Goal: Task Accomplishment & Management: Complete application form

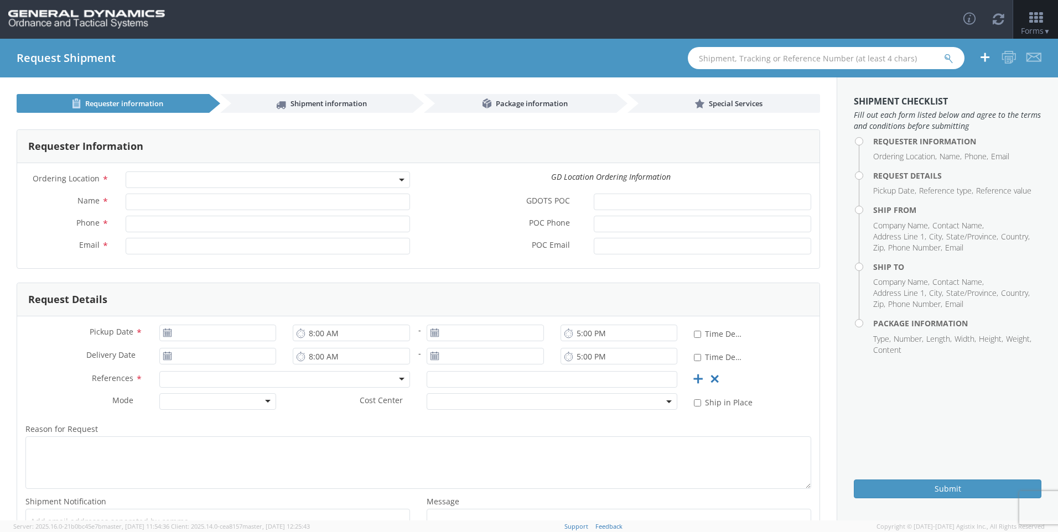
click at [278, 173] on span at bounding box center [268, 180] width 284 height 17
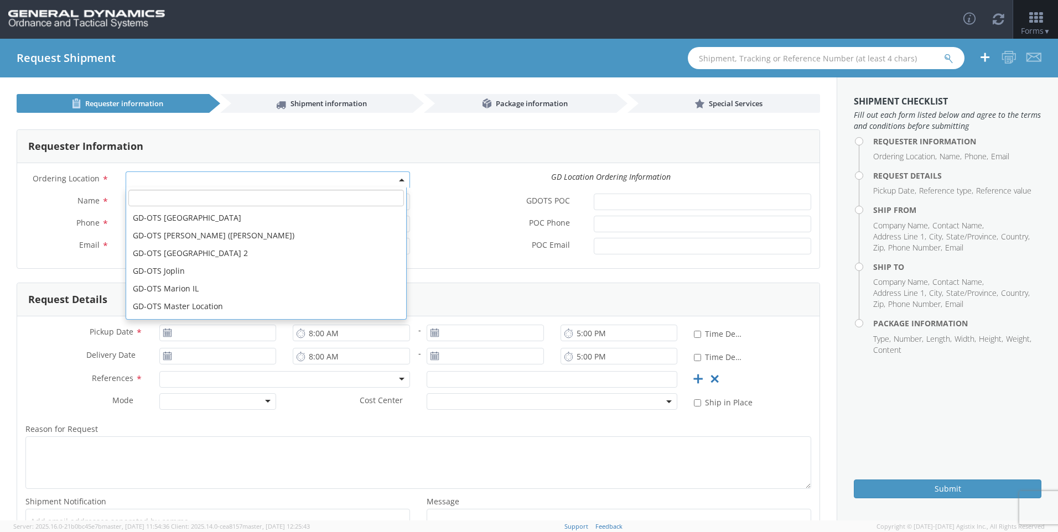
scroll to position [111, 0]
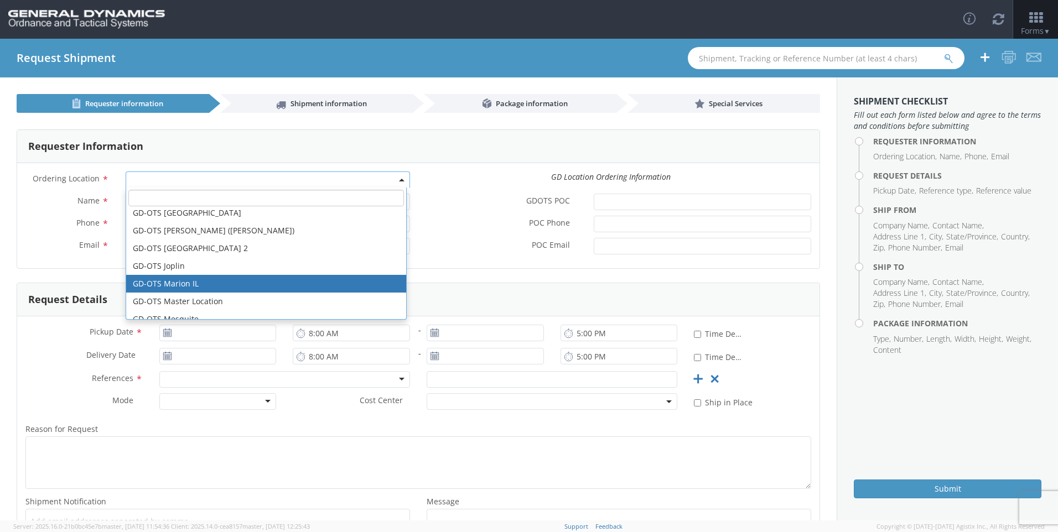
select select "313"
type input "[EMAIL_ADDRESS][DOMAIN_NAME]"
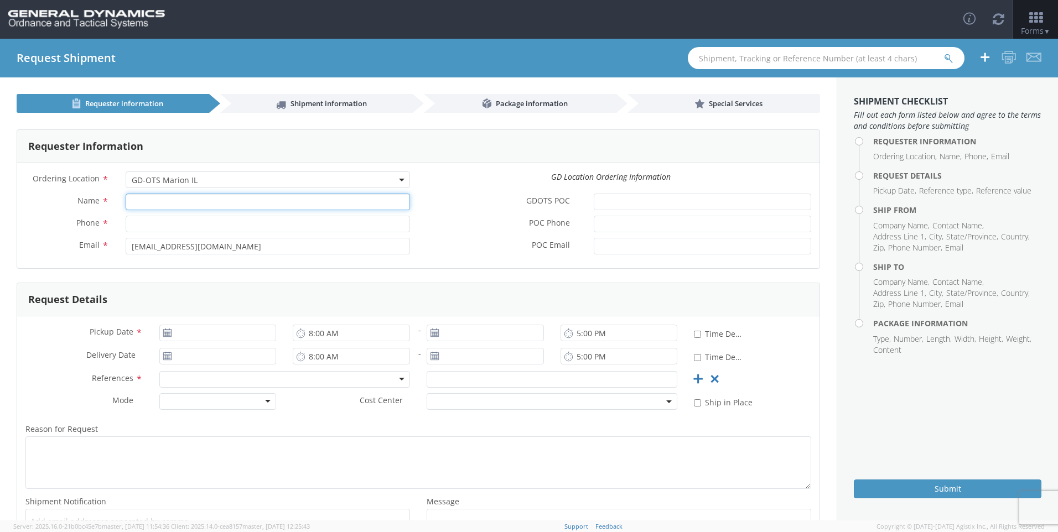
click at [250, 206] on input "Name *" at bounding box center [268, 202] width 284 height 17
click at [268, 204] on input "Name *" at bounding box center [268, 202] width 284 height 17
type input "[PERSON_NAME]"
click at [178, 220] on input "Phone *" at bounding box center [268, 224] width 284 height 17
type input "6189939335"
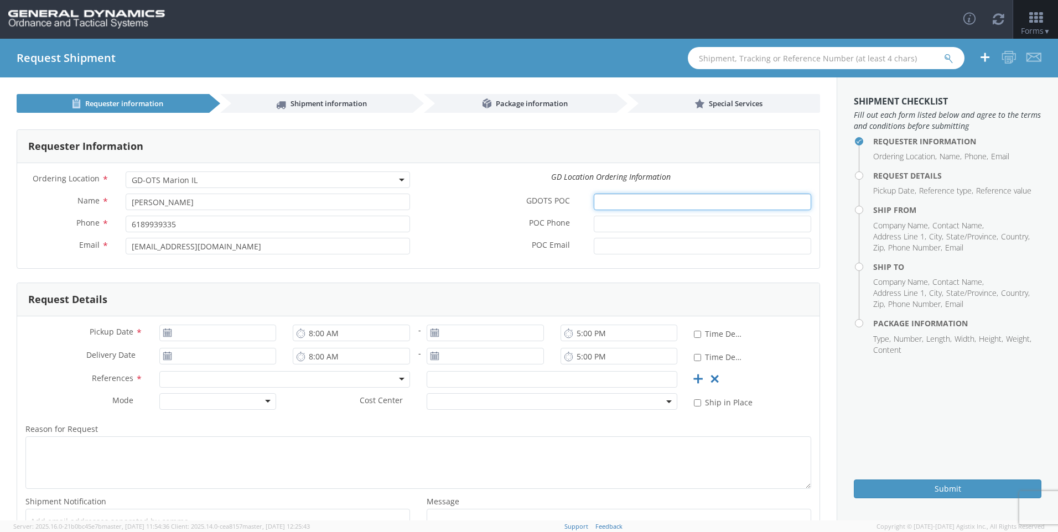
click at [651, 204] on input "GDOTS POC *" at bounding box center [703, 202] width 218 height 17
click at [241, 337] on input "[DATE]" at bounding box center [217, 333] width 117 height 17
drag, startPoint x: 192, startPoint y: 333, endPoint x: 200, endPoint y: 337, distance: 9.2
click at [192, 333] on input "[DATE]" at bounding box center [217, 333] width 117 height 17
click at [192, 338] on input "[DATE]" at bounding box center [217, 333] width 117 height 17
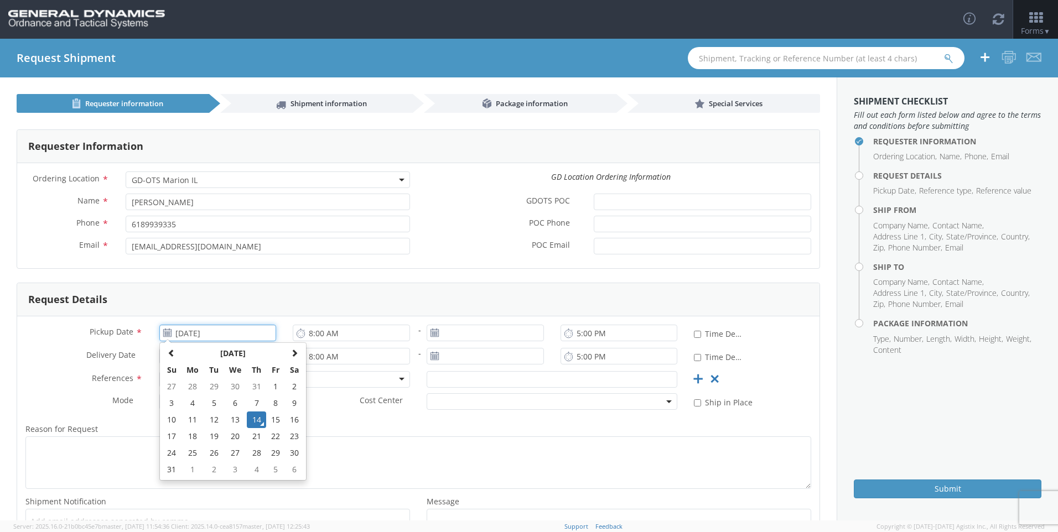
type input "[DATE]"
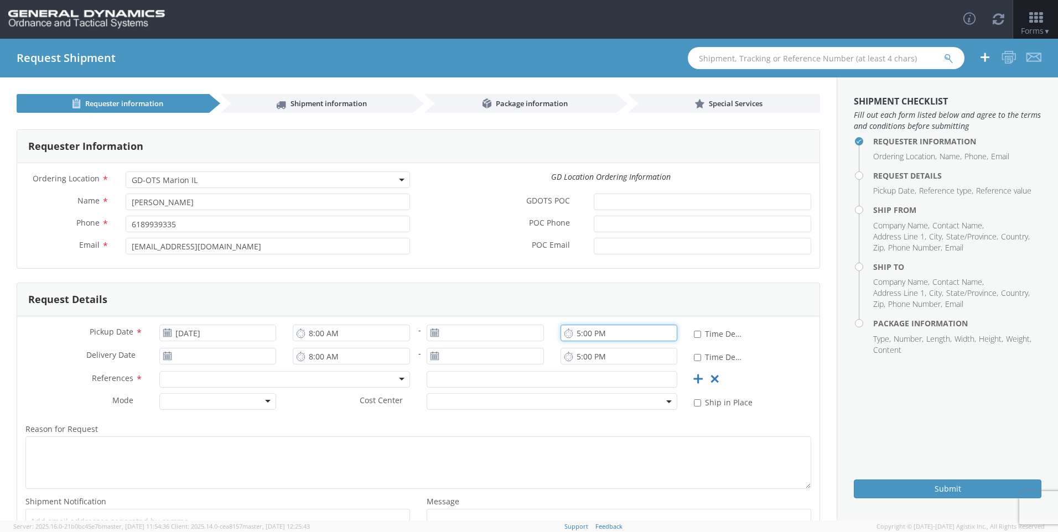
click at [573, 332] on input "5:00 PM" at bounding box center [619, 333] width 117 height 17
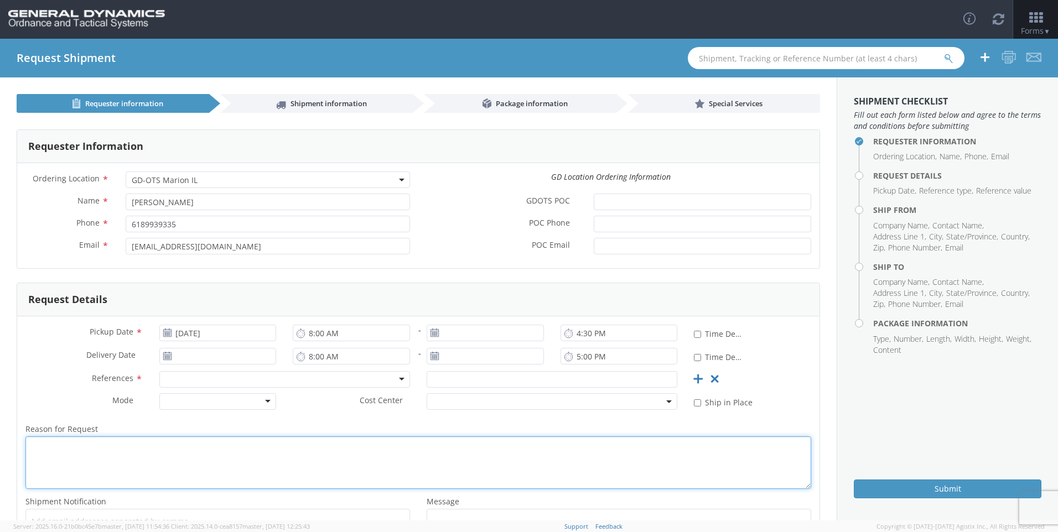
type input "4:00 PM"
click at [236, 462] on textarea "Reason for Request *" at bounding box center [418, 463] width 786 height 53
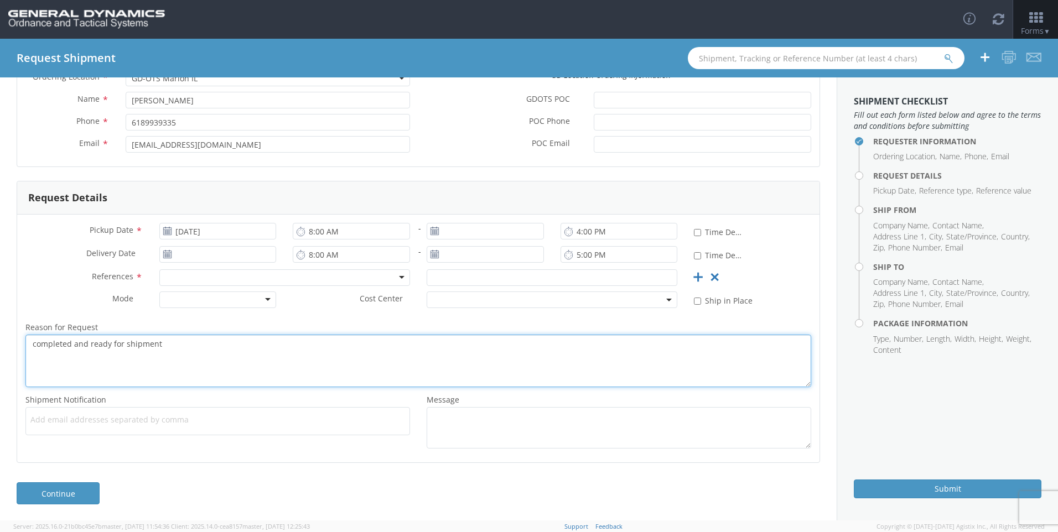
scroll to position [102, 0]
type textarea "completed and ready for shipment"
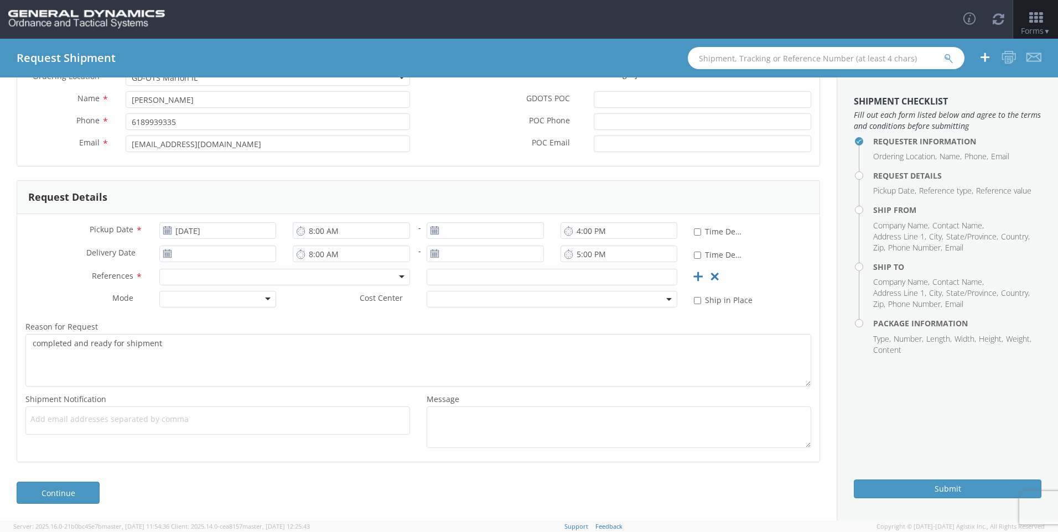
click at [242, 423] on span "Add email addresses separated by comma" at bounding box center [217, 419] width 375 height 11
type input "[PERSON_NAME][EMAIL_ADDRESS][PERSON_NAME][DOMAIN_NAME]"
click at [68, 496] on link "Continue" at bounding box center [58, 493] width 83 height 22
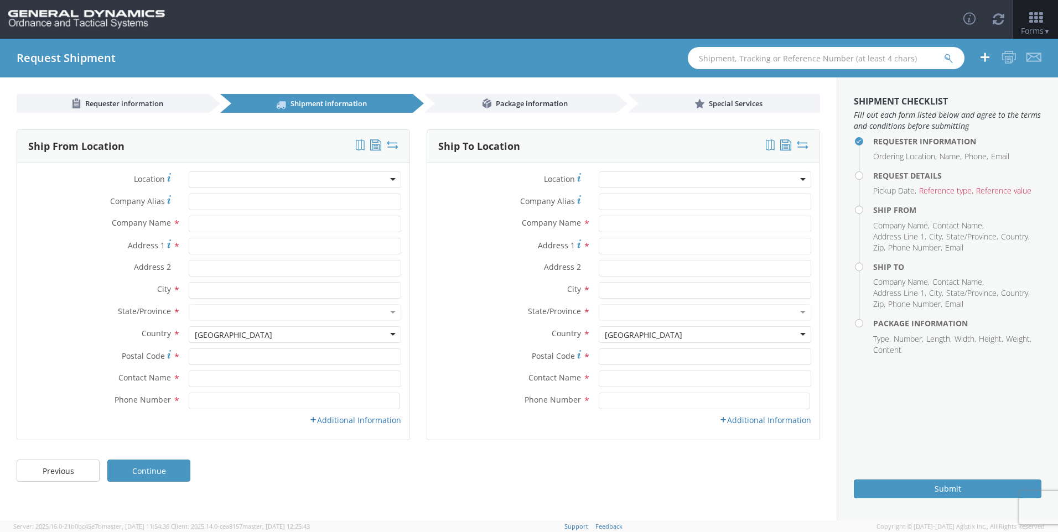
scroll to position [0, 0]
click at [222, 221] on input "text" at bounding box center [295, 224] width 213 height 17
type input "Tech Ord A Division of AMTEC Corporation"
type input "[STREET_ADDRESS]"
type input "q"
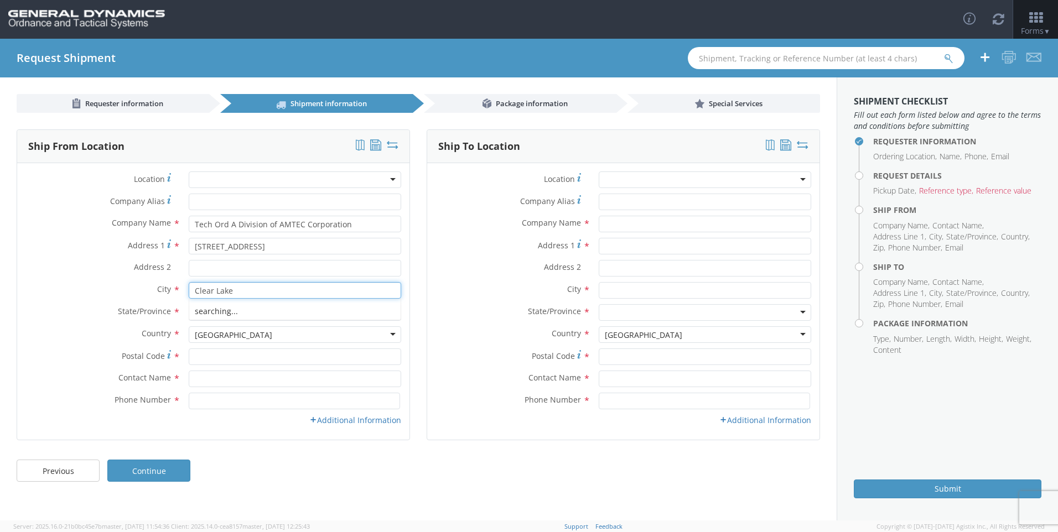
type input "Clear Lake"
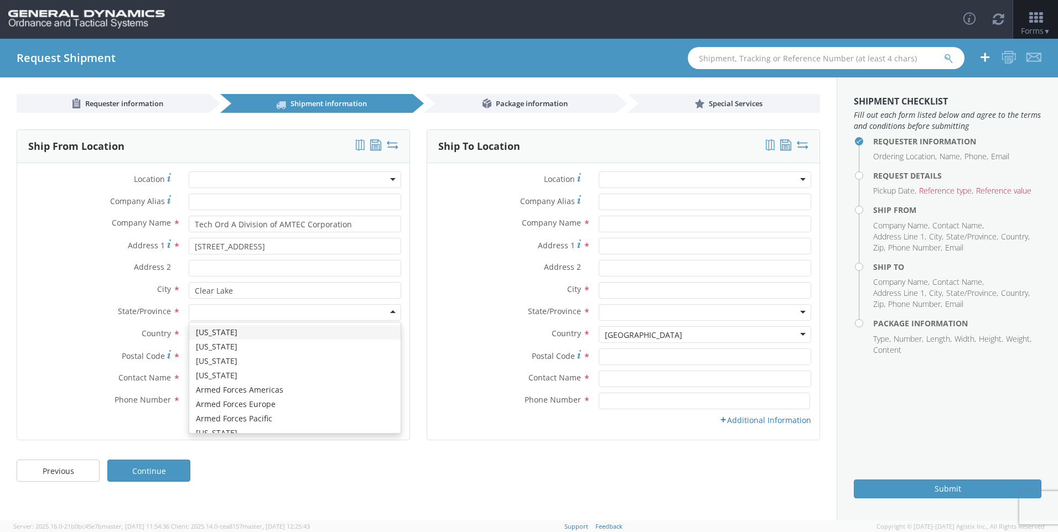
type input "s"
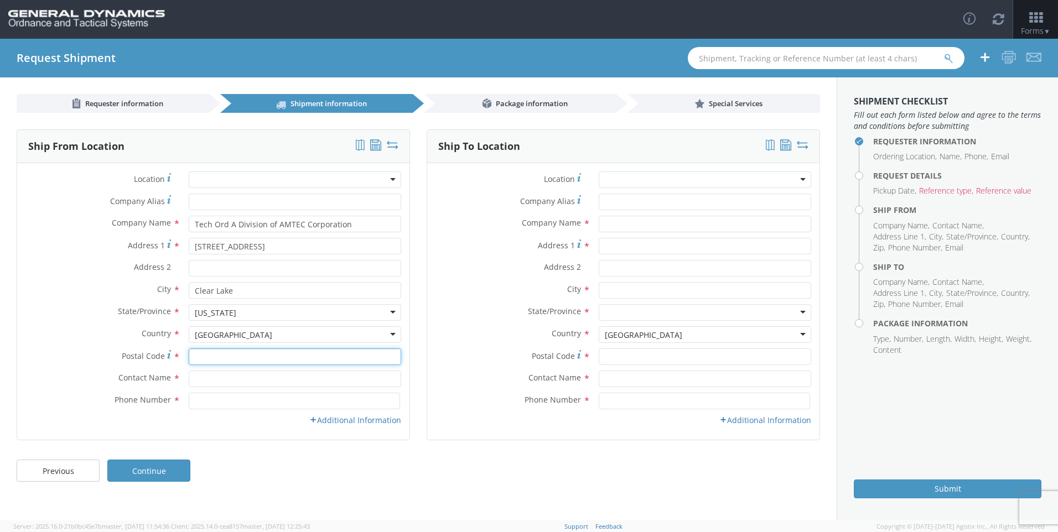
click at [232, 353] on input "Postal Code *" at bounding box center [295, 357] width 213 height 17
type input "57226"
type input "[PERSON_NAME]"
type input "6058743450"
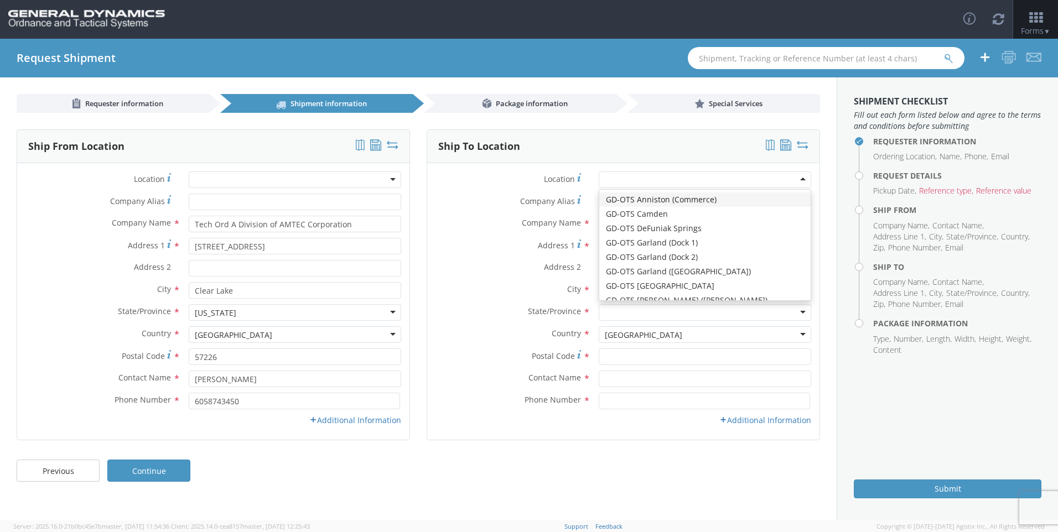
click at [355, 413] on div "Phone Number * 6058743450" at bounding box center [213, 404] width 392 height 22
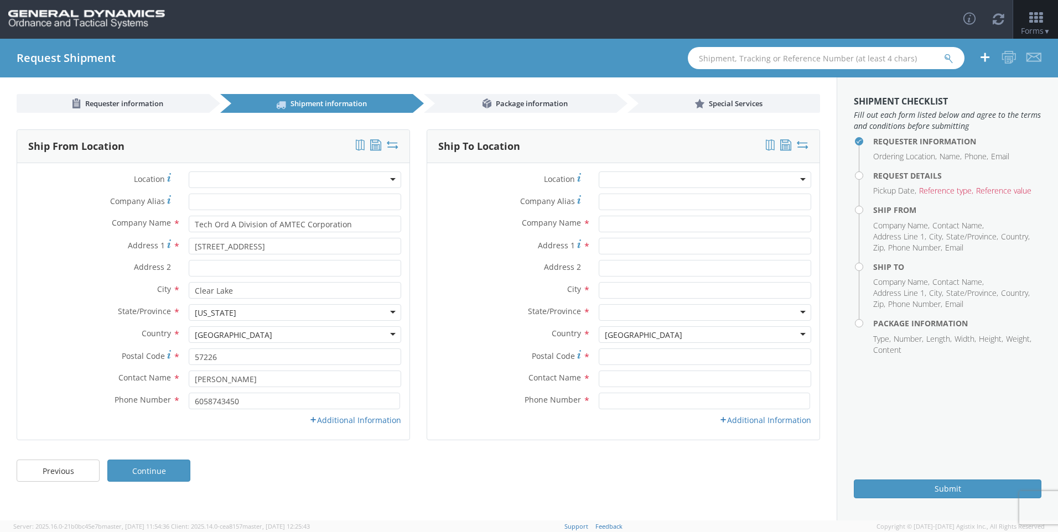
drag, startPoint x: 355, startPoint y: 418, endPoint x: 302, endPoint y: 408, distance: 54.1
click at [354, 418] on link "Additional Information" at bounding box center [355, 420] width 92 height 11
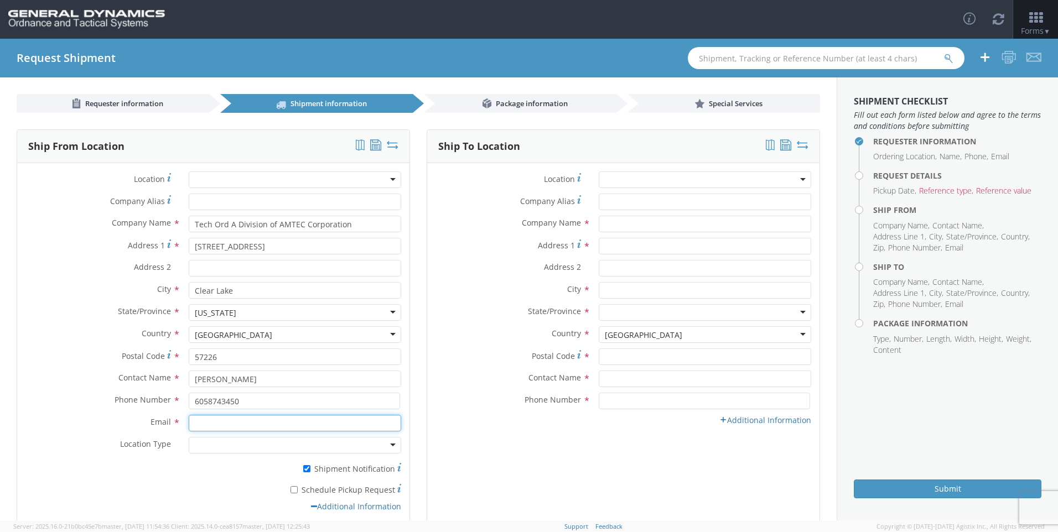
click at [297, 422] on input "Email *" at bounding box center [295, 423] width 213 height 17
type input "[EMAIL_ADDRESS][DOMAIN_NAME]"
click at [731, 182] on div at bounding box center [705, 180] width 213 height 17
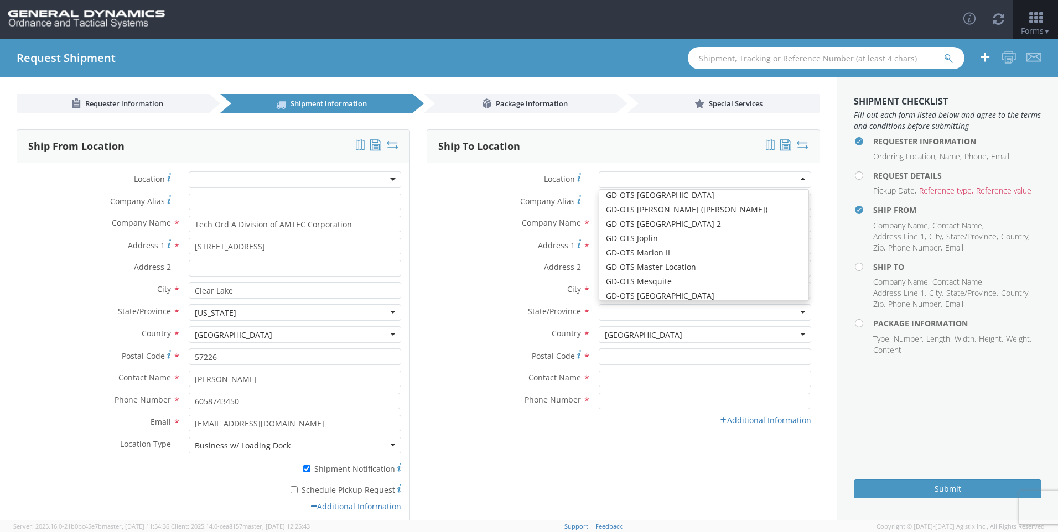
scroll to position [111, 0]
type input "GD-OTS Marion IL"
type input "[STREET_ADDRESS][PERSON_NAME]"
type input "[PERSON_NAME]"
type input "62959"
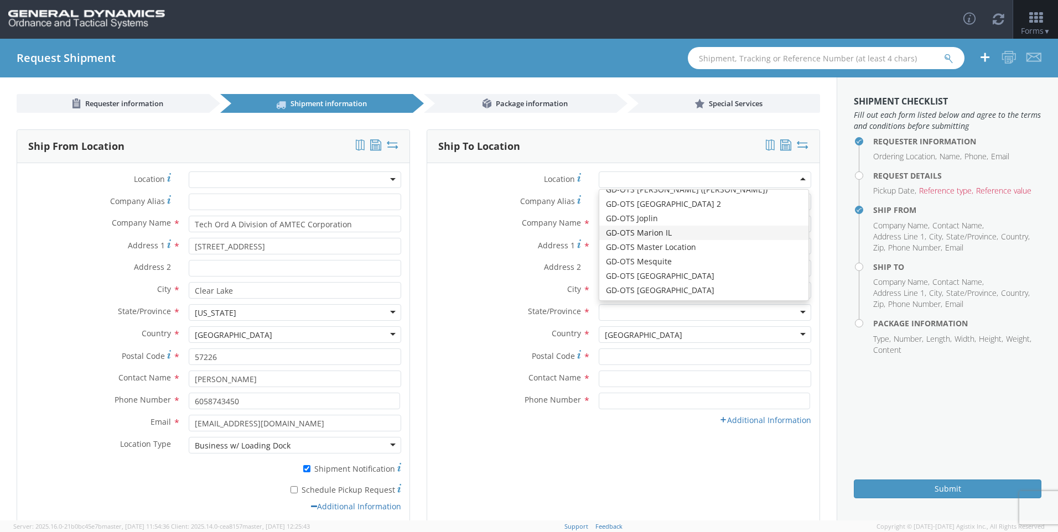
type input "[PHONE_NUMBER]"
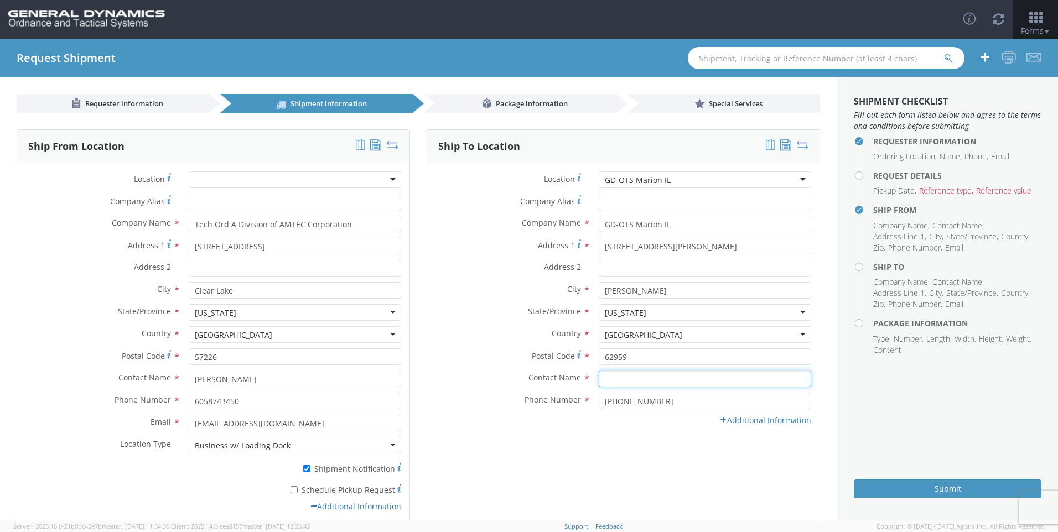
click at [715, 382] on input "text" at bounding box center [705, 379] width 213 height 17
type input "[PERSON_NAME]"
click at [689, 428] on div "Email * Location Type * Business w/ Loading Dock Business w/ Loading Dock Busin…" at bounding box center [623, 423] width 392 height 17
click at [692, 386] on input "[PERSON_NAME]" at bounding box center [705, 379] width 213 height 17
click at [728, 418] on link "Additional Information" at bounding box center [766, 420] width 92 height 11
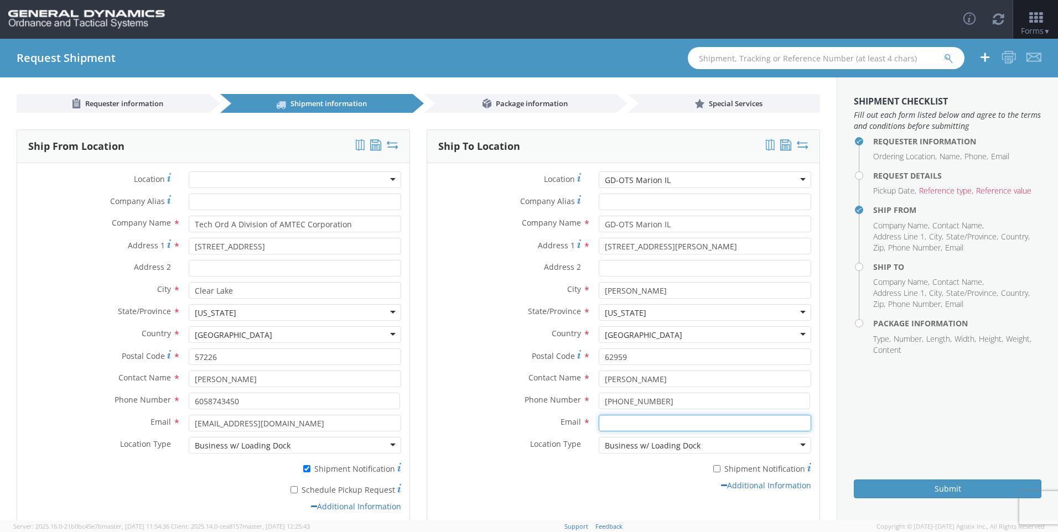
click at [643, 423] on input "Email *" at bounding box center [705, 423] width 213 height 17
type input "[PERSON_NAME][EMAIL_ADDRESS][PERSON_NAME][DOMAIN_NAME]"
click at [579, 485] on div "Additional Information" at bounding box center [623, 485] width 392 height 11
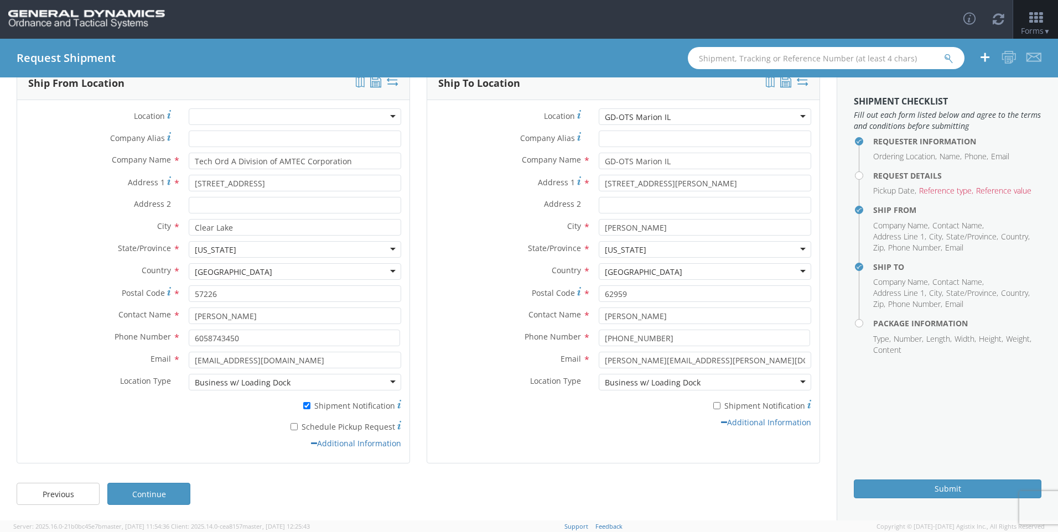
scroll to position [64, 0]
click at [177, 497] on link "Continue" at bounding box center [148, 493] width 83 height 22
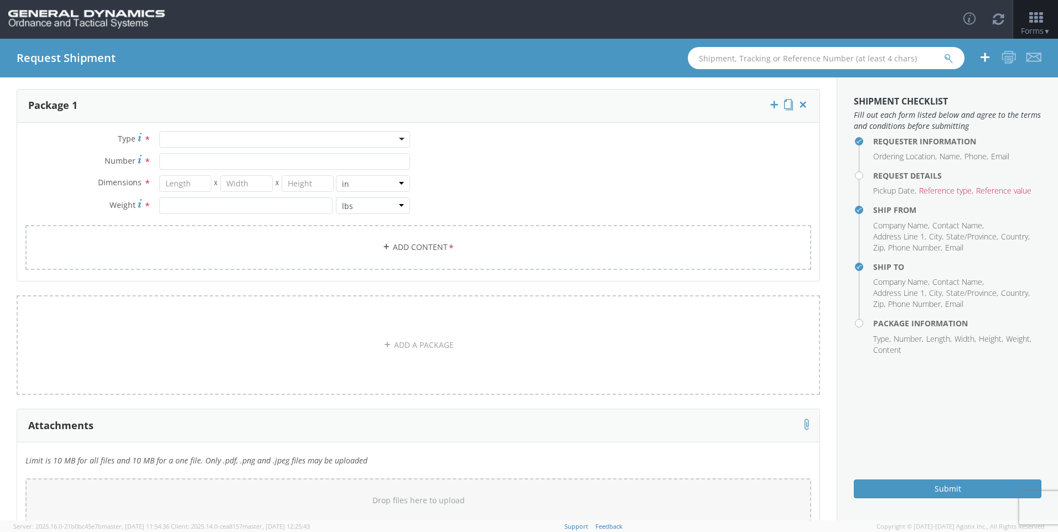
click at [378, 139] on div at bounding box center [284, 139] width 251 height 17
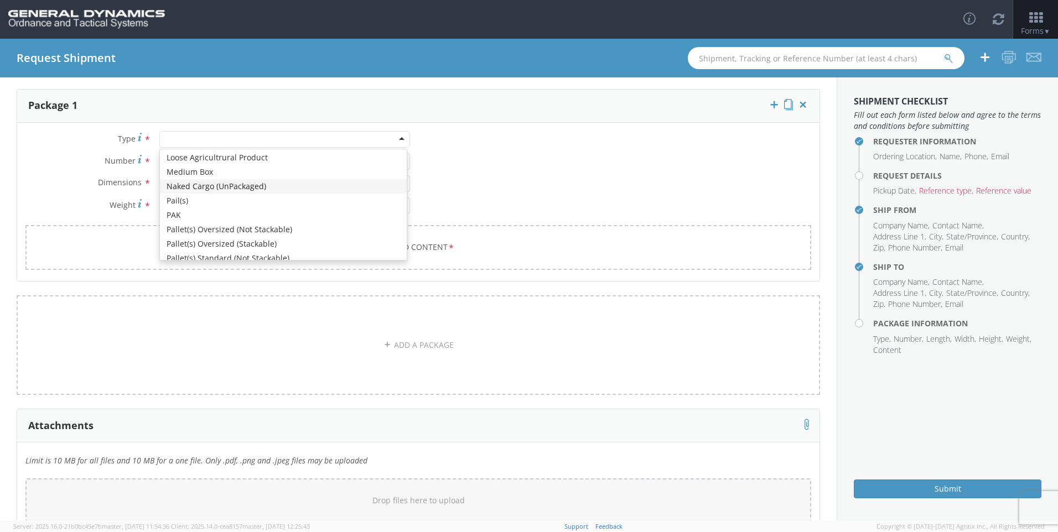
scroll to position [332, 0]
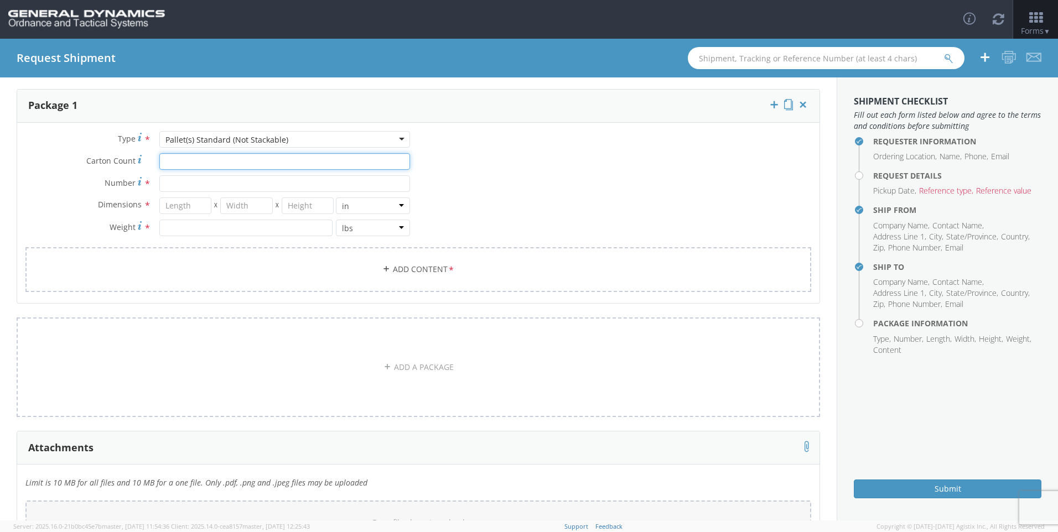
click at [229, 158] on input "Carton Count *" at bounding box center [284, 161] width 251 height 17
click at [183, 161] on input "Carton Count *" at bounding box center [284, 161] width 251 height 17
click at [221, 154] on input "Carton Count *" at bounding box center [284, 161] width 251 height 17
type input "1"
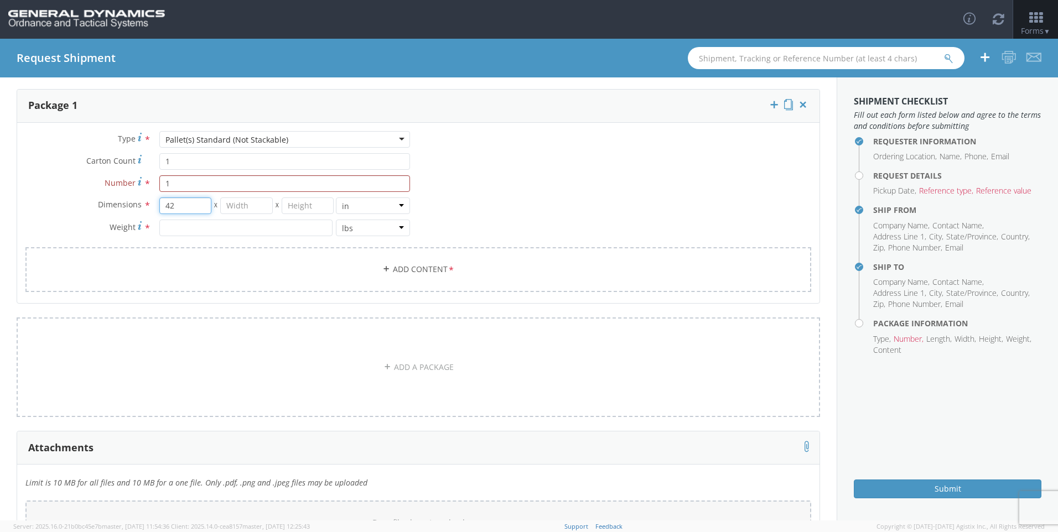
type input "42"
type input "40"
type input "10"
type input "75"
click at [436, 276] on link "Add Content *" at bounding box center [418, 269] width 786 height 45
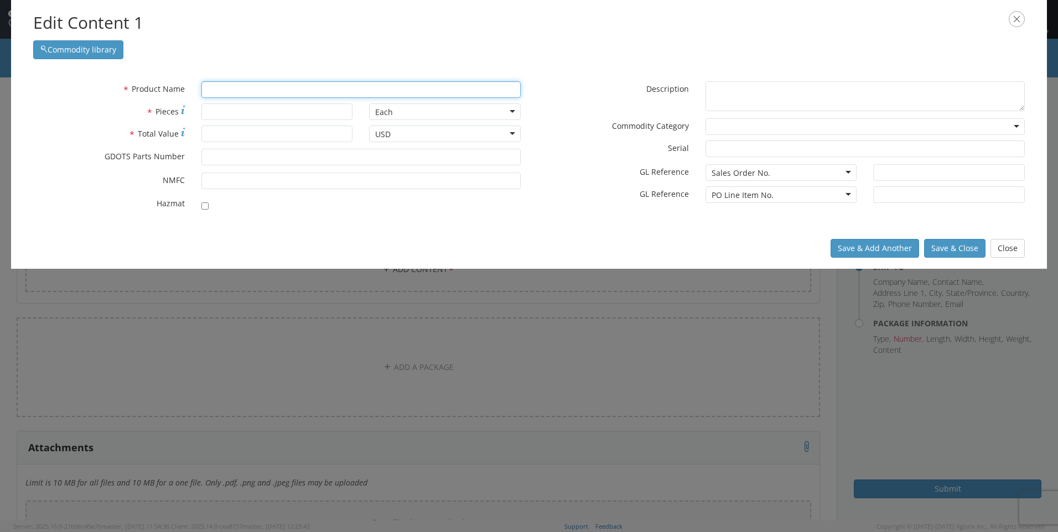
click at [400, 84] on input "text" at bounding box center [360, 89] width 319 height 17
click at [294, 86] on input "text" at bounding box center [360, 89] width 319 height 17
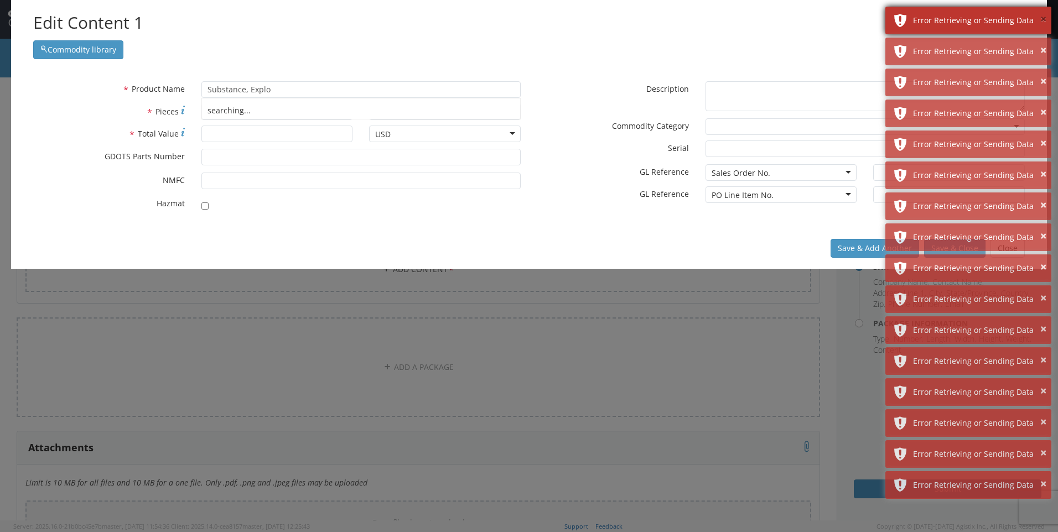
click at [1044, 24] on button "×" at bounding box center [1044, 20] width 6 height 16
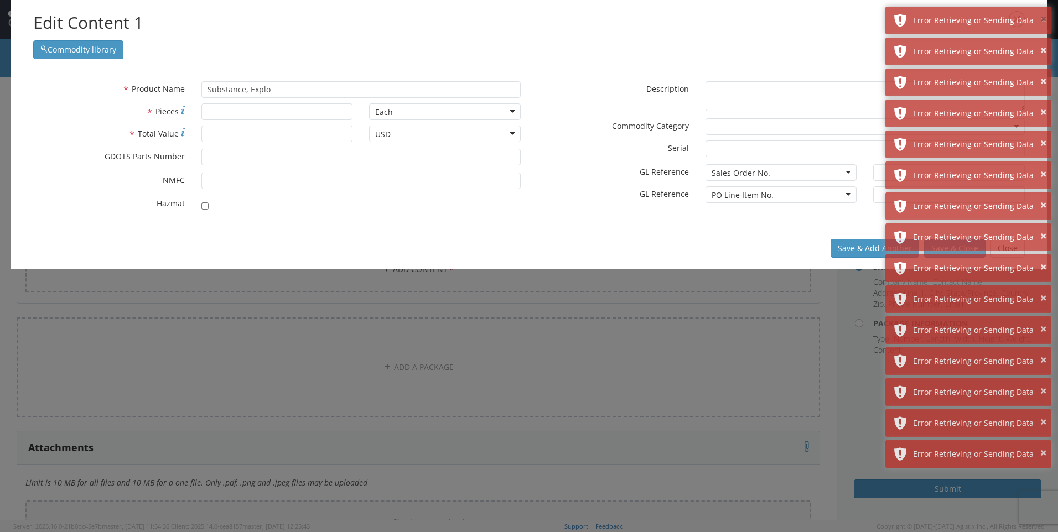
click at [1044, 24] on button "×" at bounding box center [1044, 20] width 6 height 16
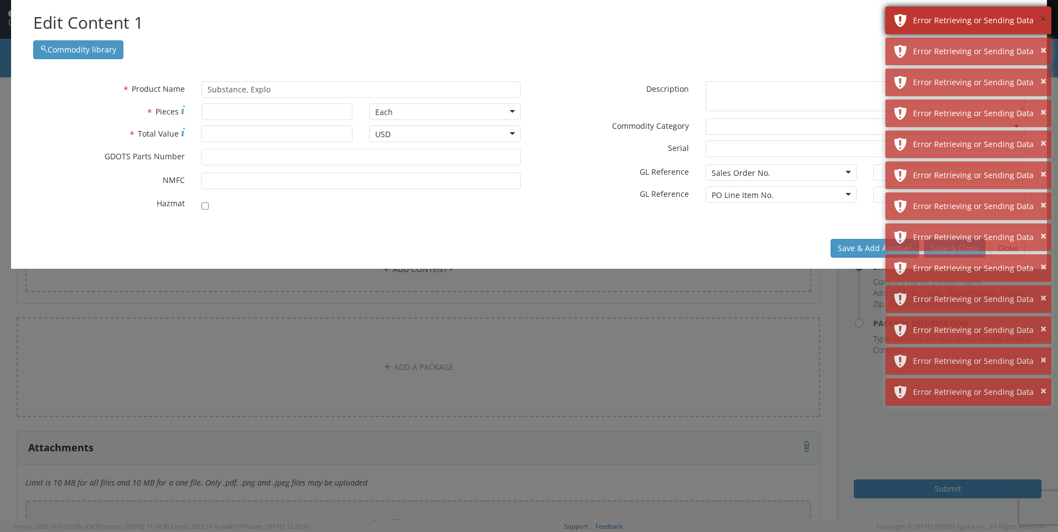
click at [1042, 22] on button "×" at bounding box center [1044, 20] width 6 height 16
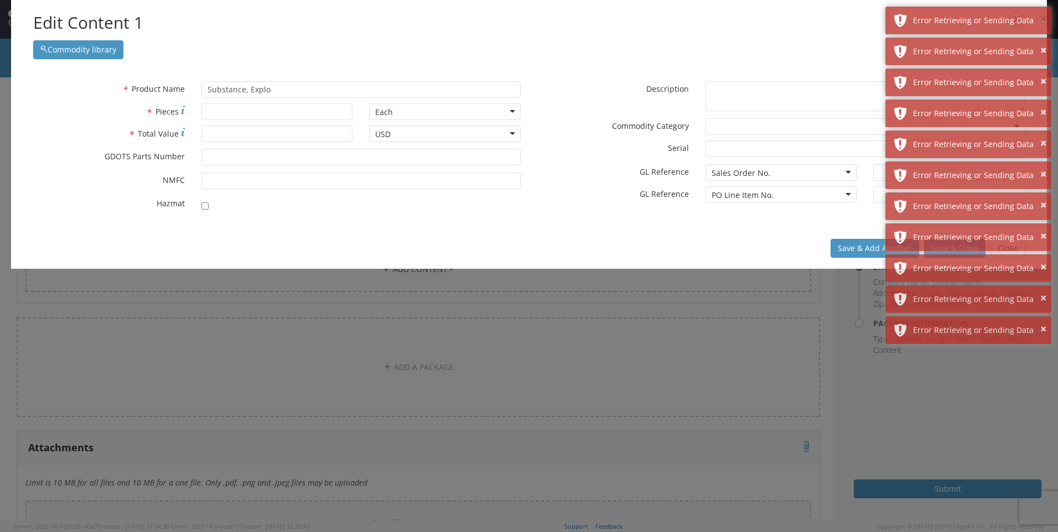
click at [1042, 22] on button "×" at bounding box center [1044, 20] width 6 height 16
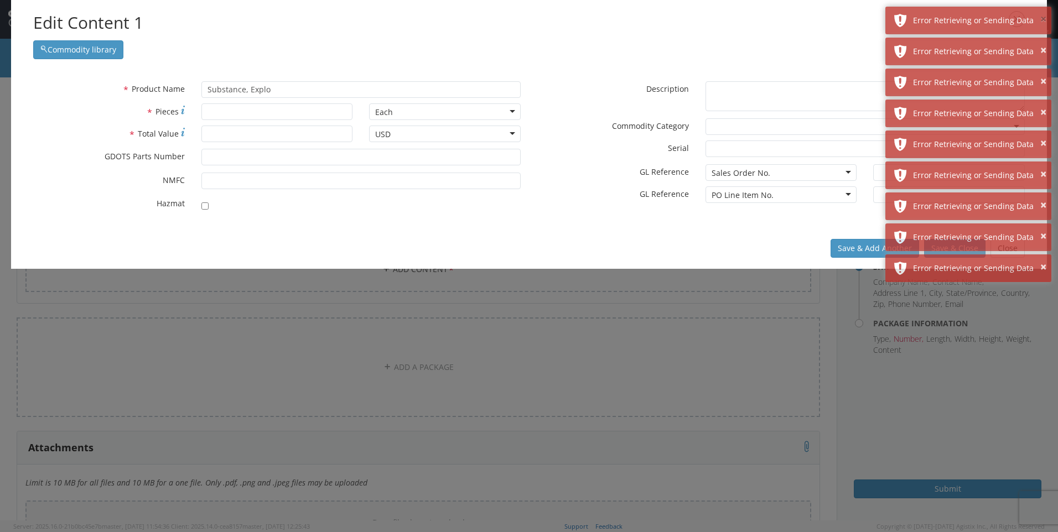
click at [1042, 22] on button "×" at bounding box center [1044, 20] width 6 height 16
click at [1042, 43] on button "×" at bounding box center [1044, 51] width 6 height 16
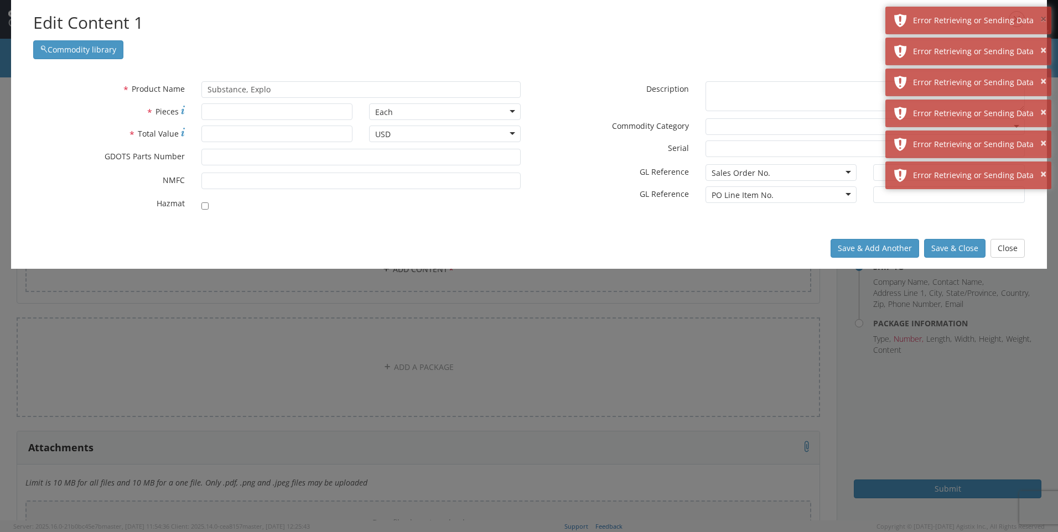
click at [1042, 22] on button "×" at bounding box center [1044, 20] width 6 height 16
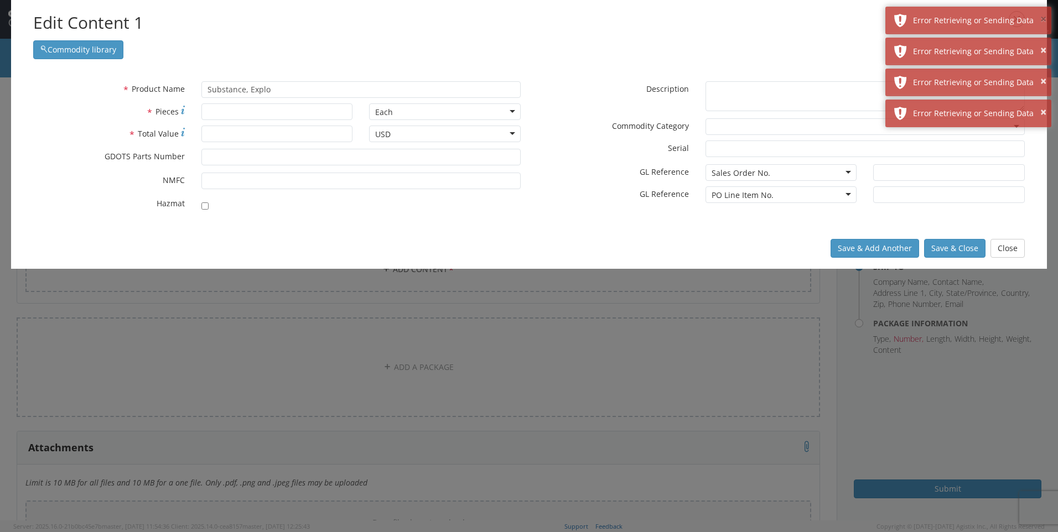
click at [1042, 22] on button "×" at bounding box center [1044, 20] width 6 height 16
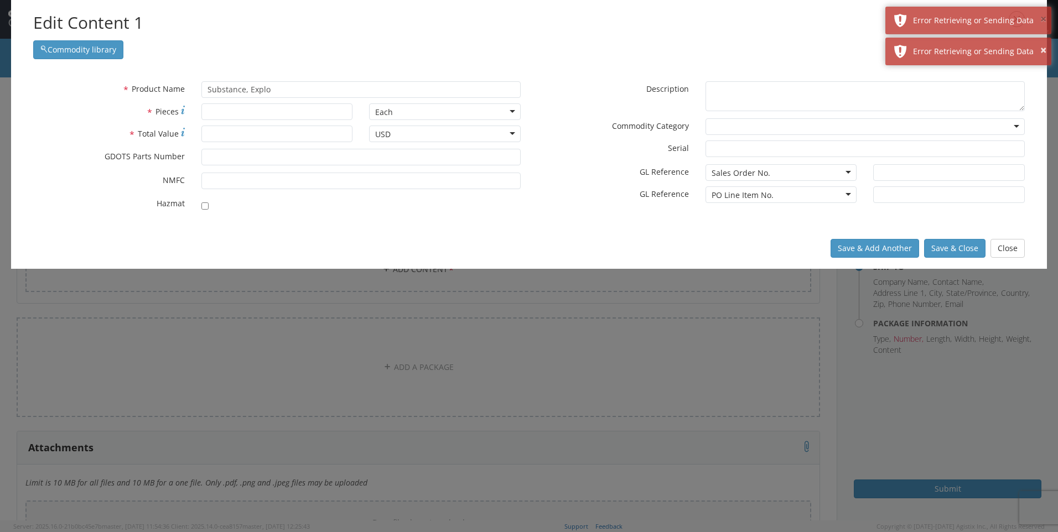
click at [1042, 22] on button "×" at bounding box center [1044, 20] width 6 height 16
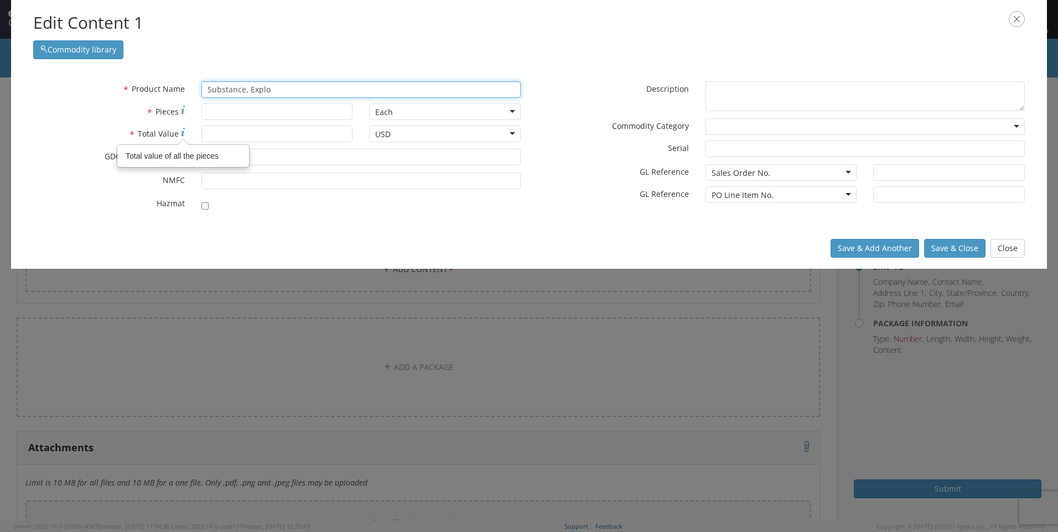
click at [294, 94] on input "Substance, Explo" at bounding box center [360, 89] width 319 height 17
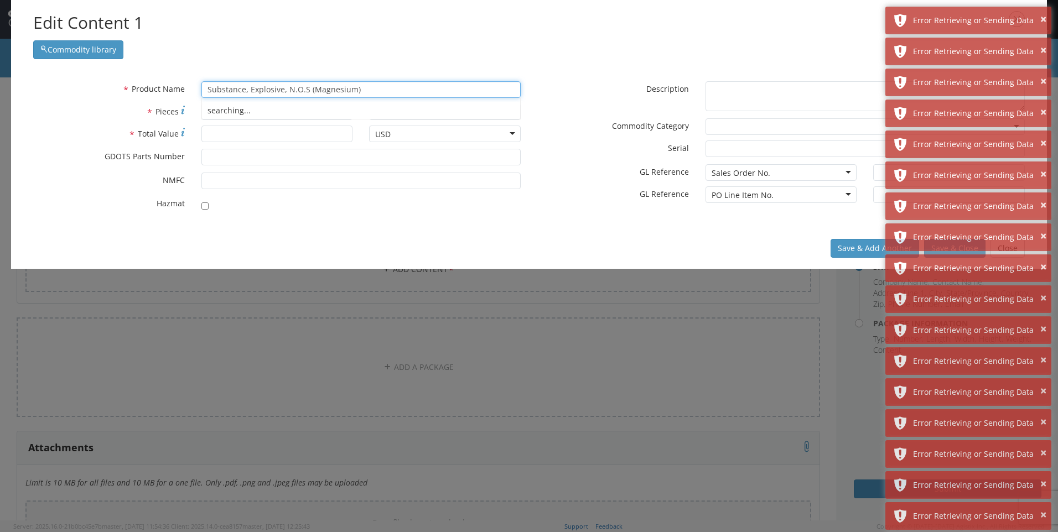
type input "Substance, Explosive, N.O.S (Magnesium)"
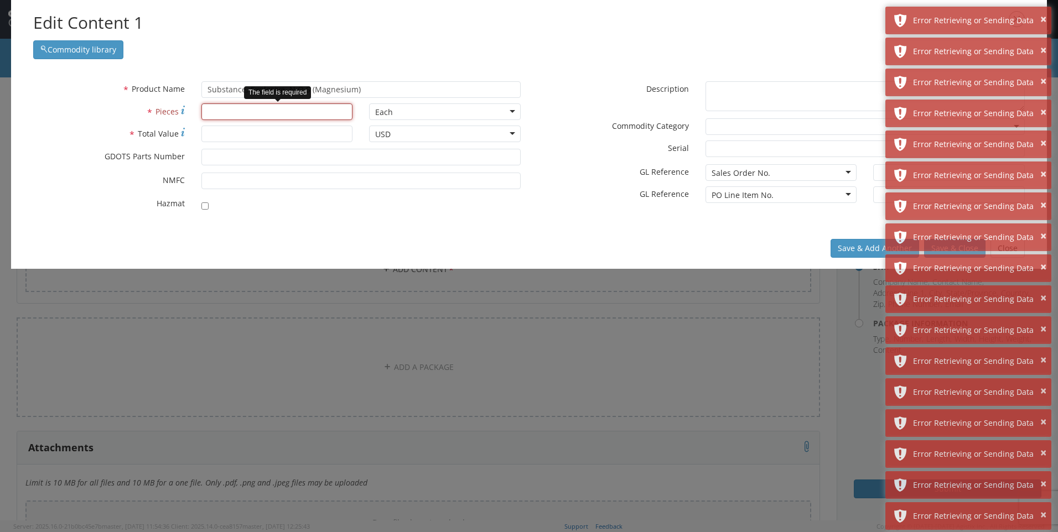
click at [325, 107] on input "* Pieces" at bounding box center [277, 112] width 152 height 17
type input "9,600"
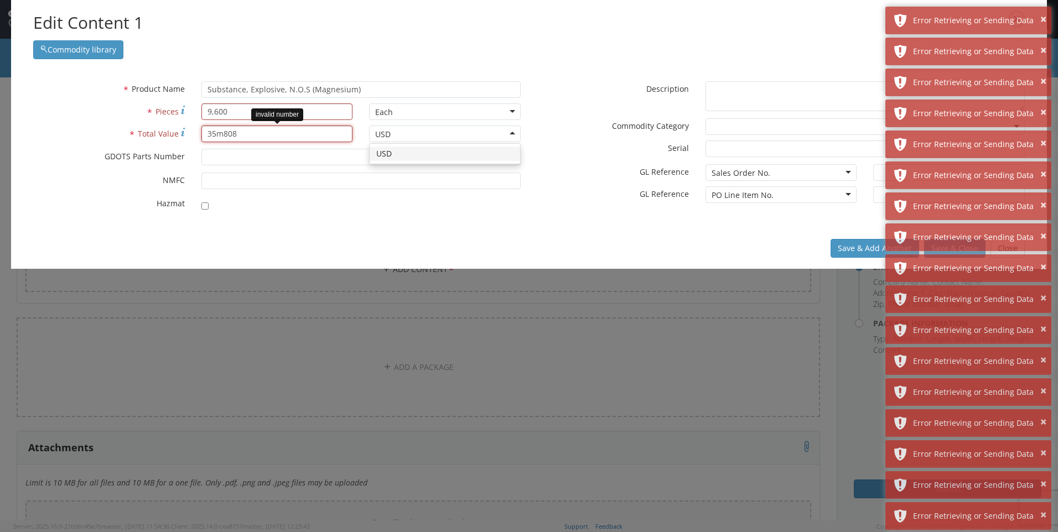
click at [220, 135] on input "35m808" at bounding box center [277, 134] width 152 height 17
type input "35,808"
click at [246, 156] on input "* GDOTS Parts Number" at bounding box center [360, 157] width 319 height 17
click at [295, 154] on input "* GDOTS Parts Number" at bounding box center [360, 157] width 319 height 17
type input "8668614 Rev A"
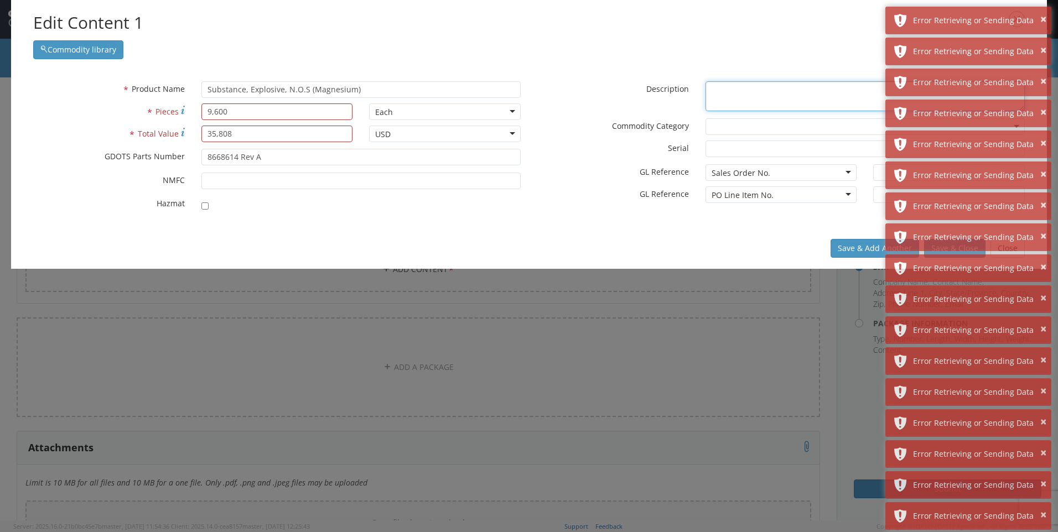
click at [721, 95] on textarea "* Description" at bounding box center [865, 96] width 319 height 30
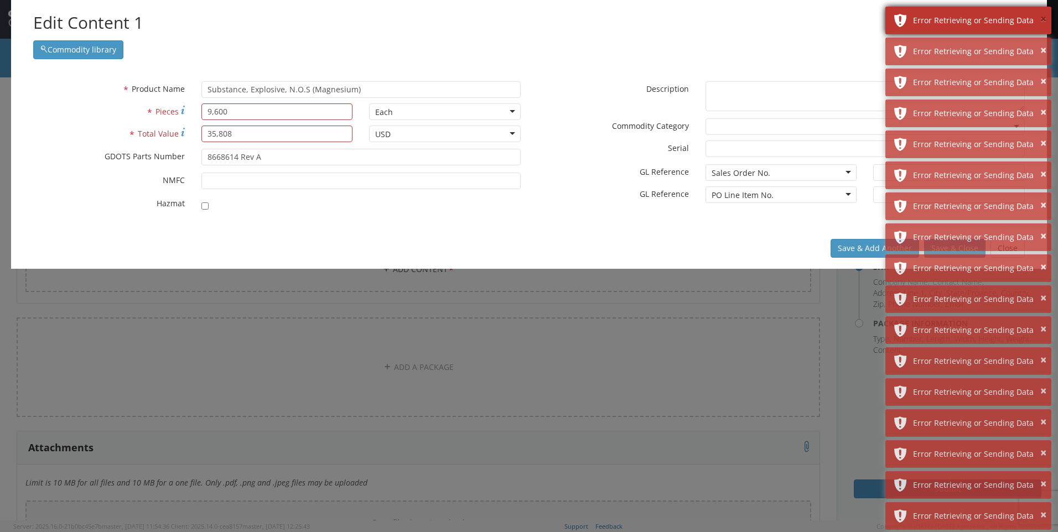
click at [1042, 20] on button "×" at bounding box center [1044, 20] width 6 height 16
click at [1042, 21] on button "×" at bounding box center [1044, 20] width 6 height 16
click at [1042, 43] on button "×" at bounding box center [1044, 51] width 6 height 16
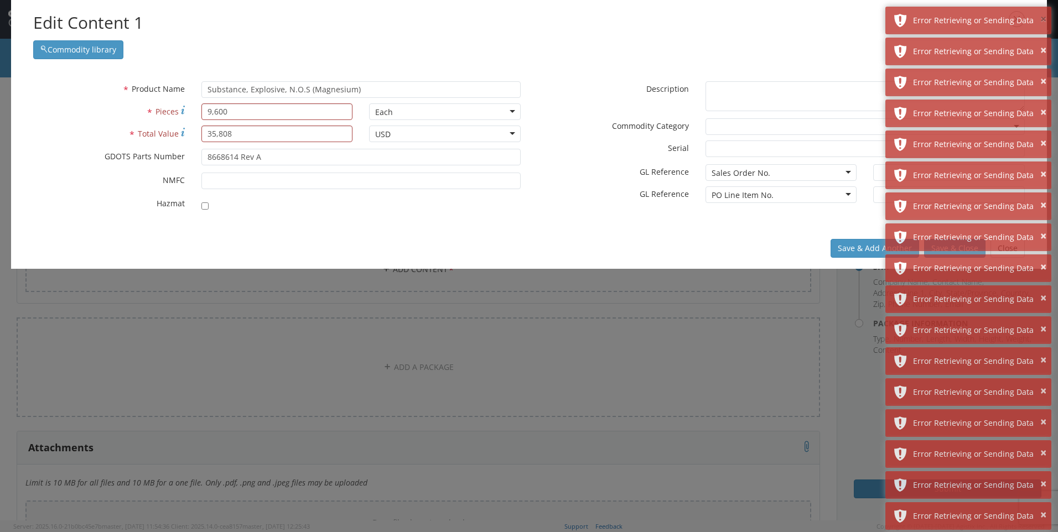
click at [1042, 21] on button "×" at bounding box center [1044, 20] width 6 height 16
click at [1042, 43] on button "×" at bounding box center [1044, 51] width 6 height 16
click at [1042, 21] on button "×" at bounding box center [1044, 20] width 6 height 16
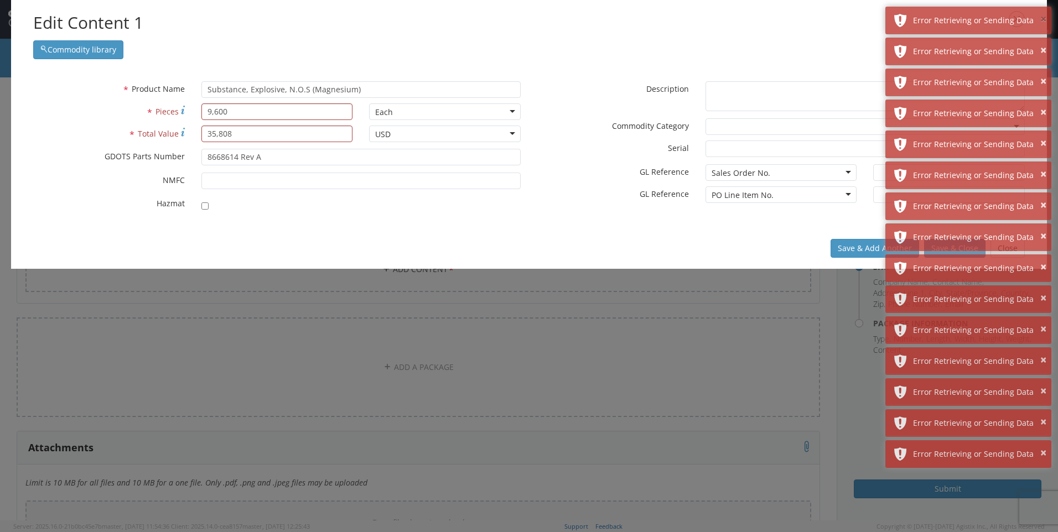
click at [1042, 21] on button "×" at bounding box center [1044, 20] width 6 height 16
click at [1042, 43] on button "×" at bounding box center [1044, 51] width 6 height 16
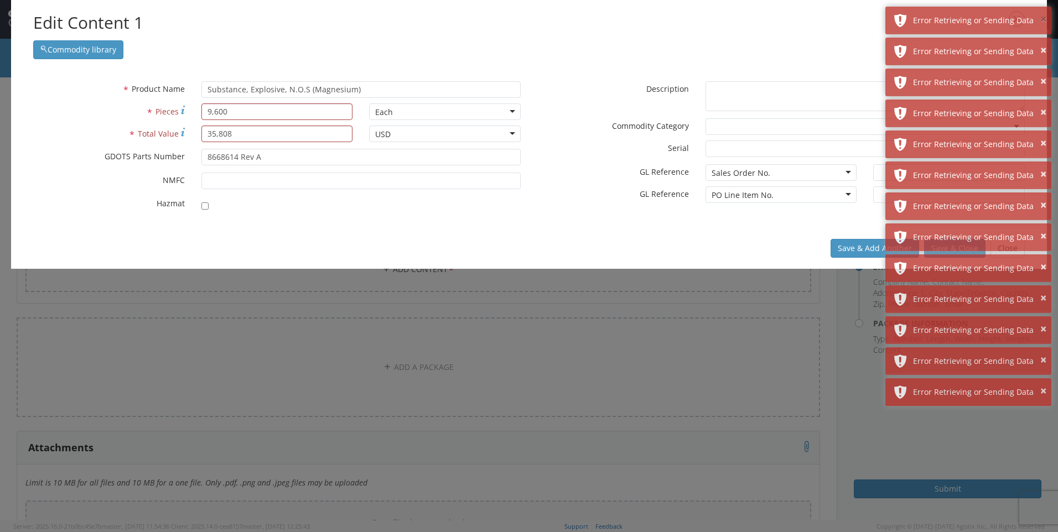
click at [1042, 21] on button "×" at bounding box center [1044, 20] width 6 height 16
click at [1042, 43] on button "×" at bounding box center [1044, 51] width 6 height 16
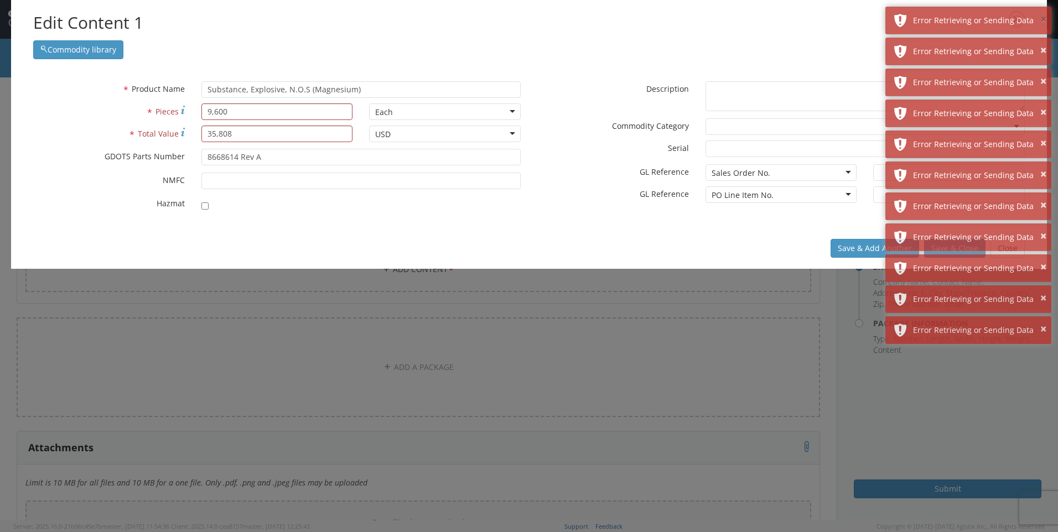
click at [1042, 21] on button "×" at bounding box center [1044, 20] width 6 height 16
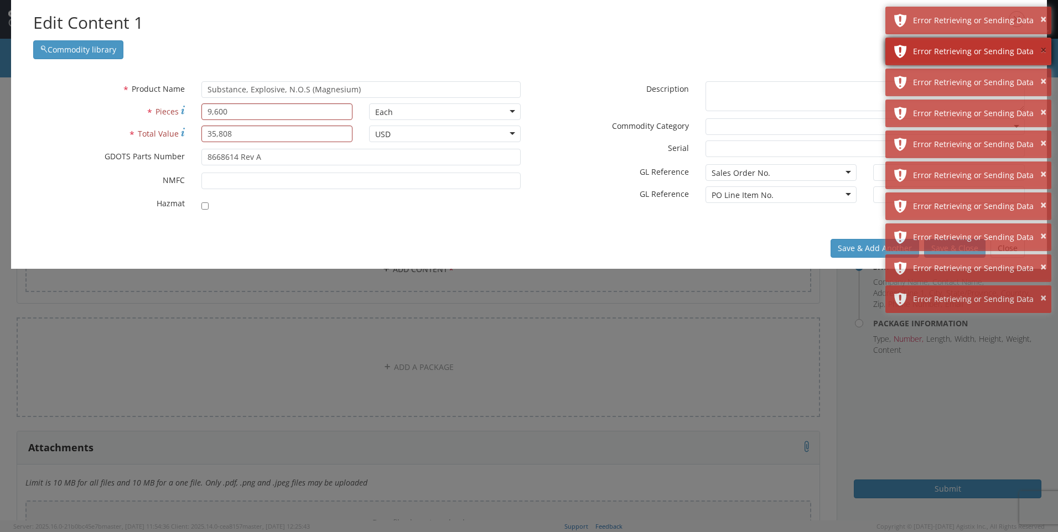
click at [1043, 43] on button "×" at bounding box center [1044, 51] width 6 height 16
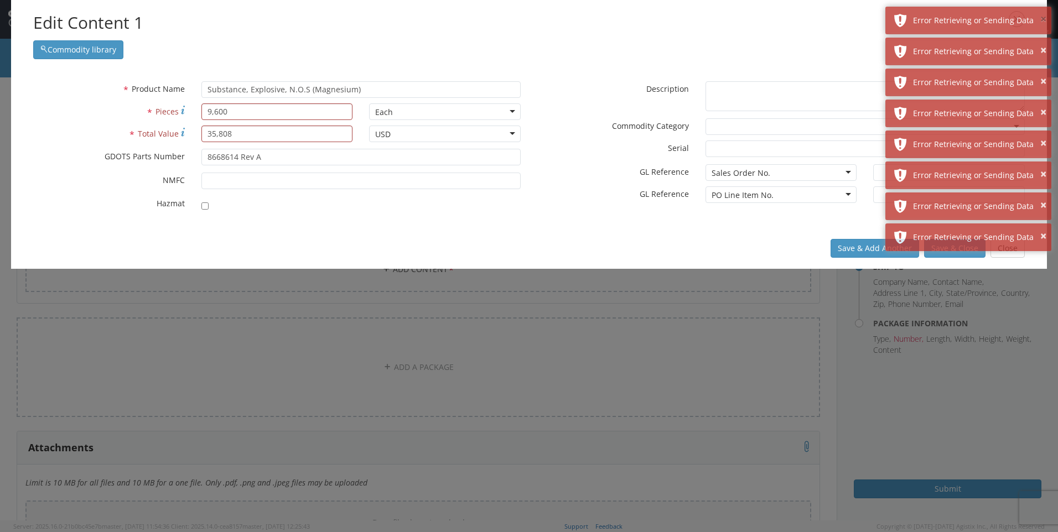
click at [1043, 21] on button "×" at bounding box center [1044, 20] width 6 height 16
click at [1043, 43] on button "×" at bounding box center [1044, 51] width 6 height 16
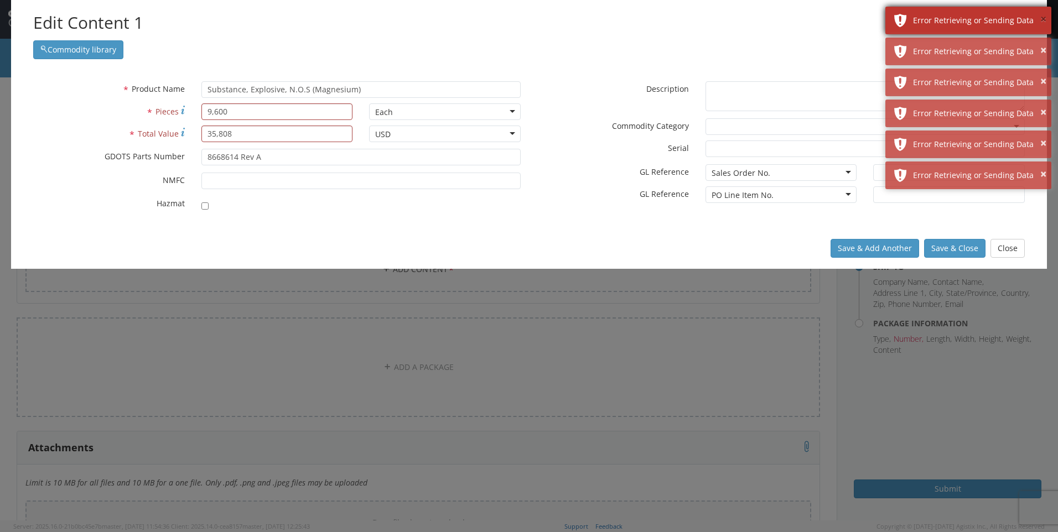
click at [1043, 21] on button "×" at bounding box center [1044, 20] width 6 height 16
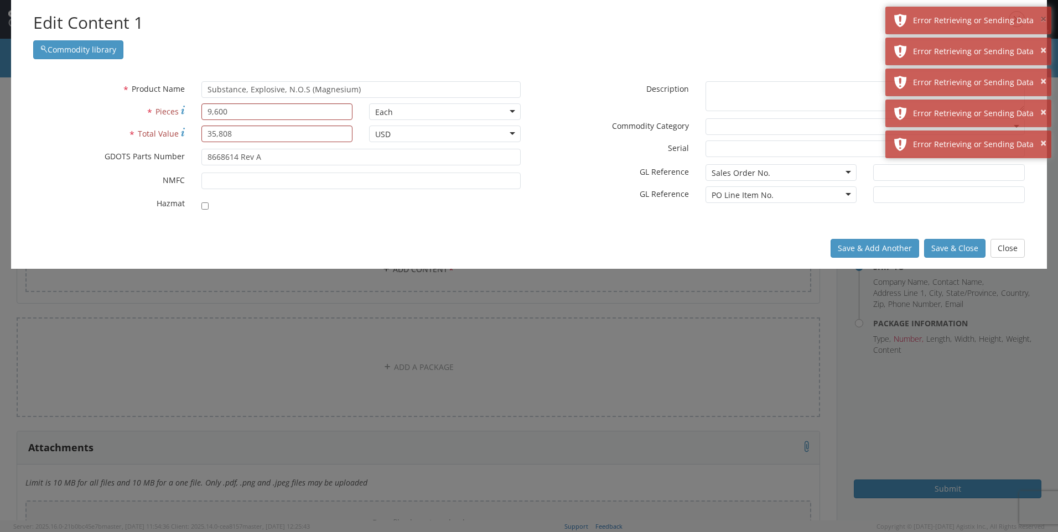
click at [1043, 21] on button "×" at bounding box center [1044, 20] width 6 height 16
click at [1043, 43] on button "×" at bounding box center [1044, 51] width 6 height 16
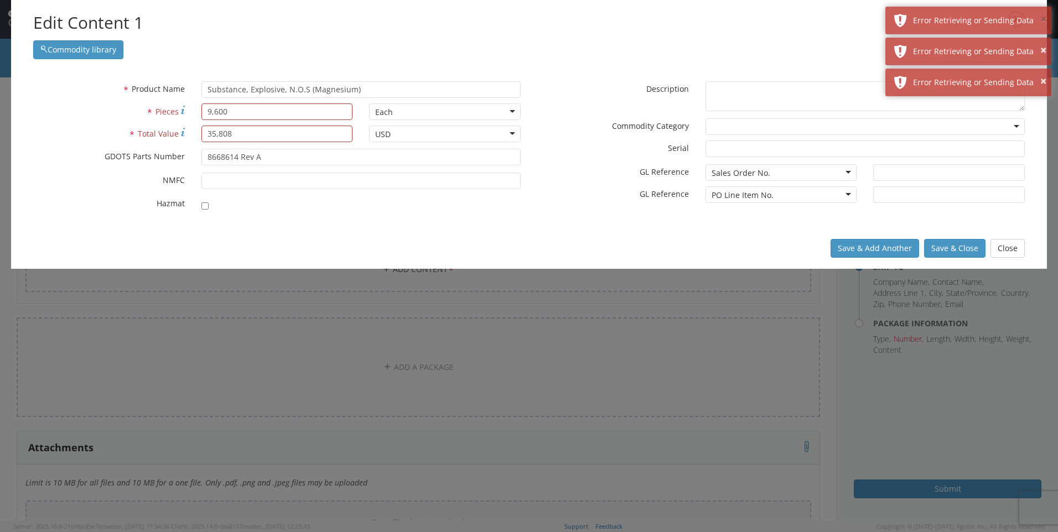
click at [1043, 21] on button "×" at bounding box center [1044, 20] width 6 height 16
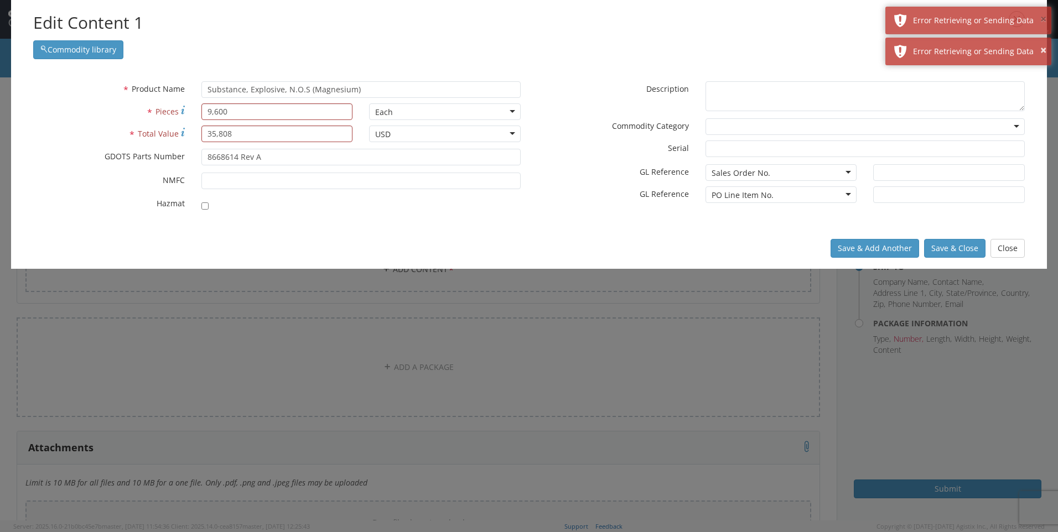
click at [1043, 21] on button "×" at bounding box center [1044, 20] width 6 height 16
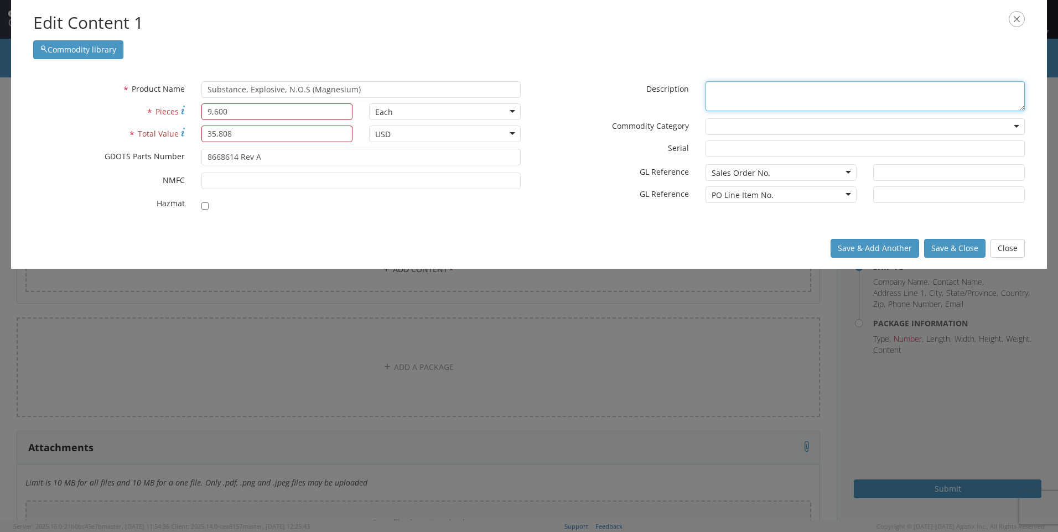
click at [927, 93] on textarea "* Description" at bounding box center [865, 96] width 319 height 30
click at [845, 94] on textarea "Tech Ord Lot number" at bounding box center [865, 96] width 319 height 30
type textarea "Tech Ord Lot number # TOA25C101-001"
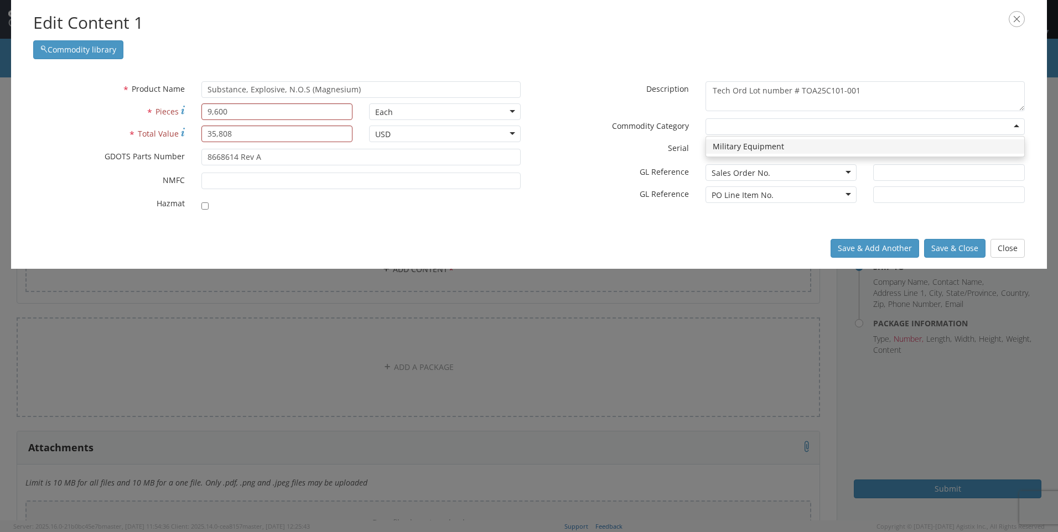
click at [851, 123] on div at bounding box center [865, 126] width 319 height 17
click at [563, 108] on div "* Description Tech Ord Lot number # TOA25C101-001" at bounding box center [781, 96] width 504 height 30
click at [779, 172] on div "Sales Order No." at bounding box center [782, 172] width 152 height 17
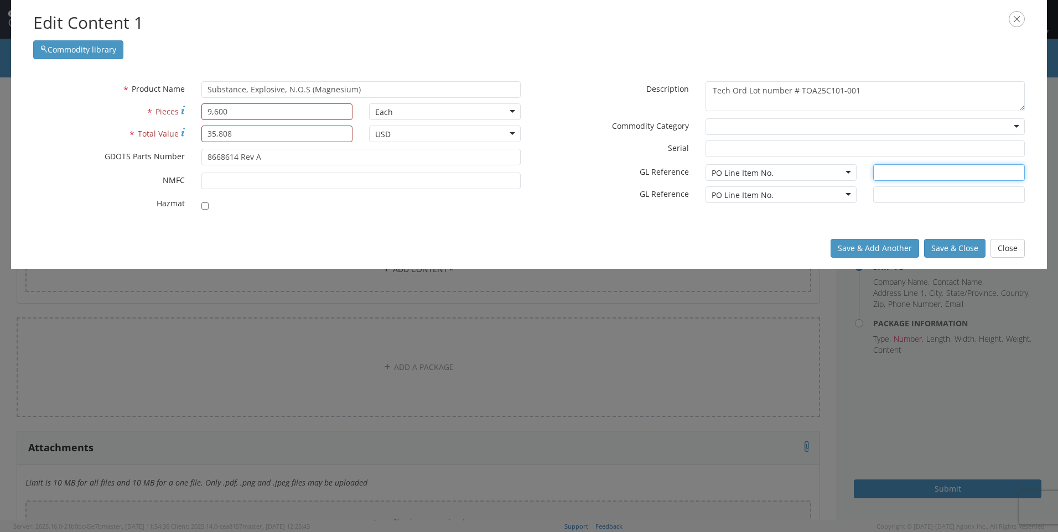
click at [929, 177] on input "text" at bounding box center [949, 172] width 152 height 17
click at [930, 172] on input "text" at bounding box center [949, 172] width 152 height 17
click at [884, 169] on input "text" at bounding box center [949, 172] width 152 height 17
type input "87171"
click at [204, 207] on input "checkbox" at bounding box center [204, 206] width 7 height 7
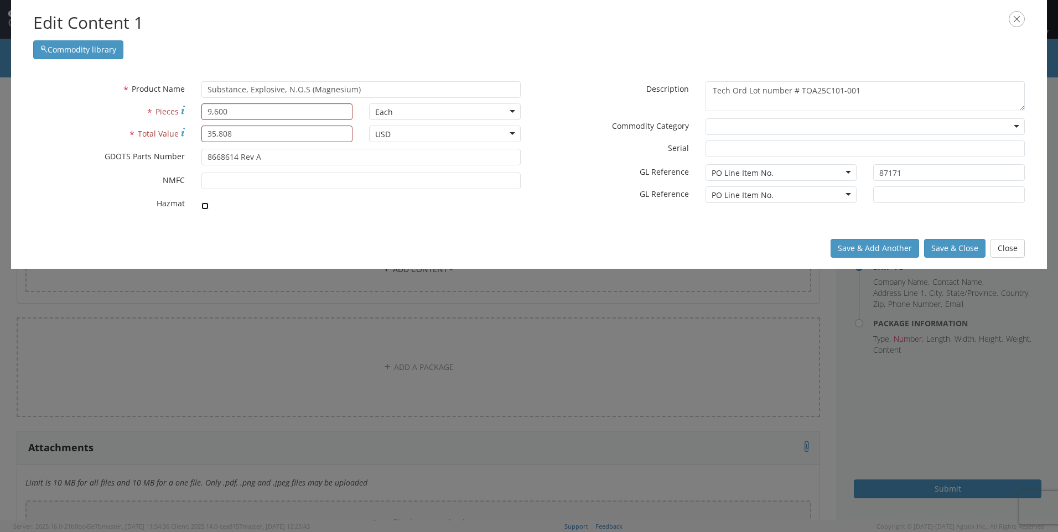
checkbox input "true"
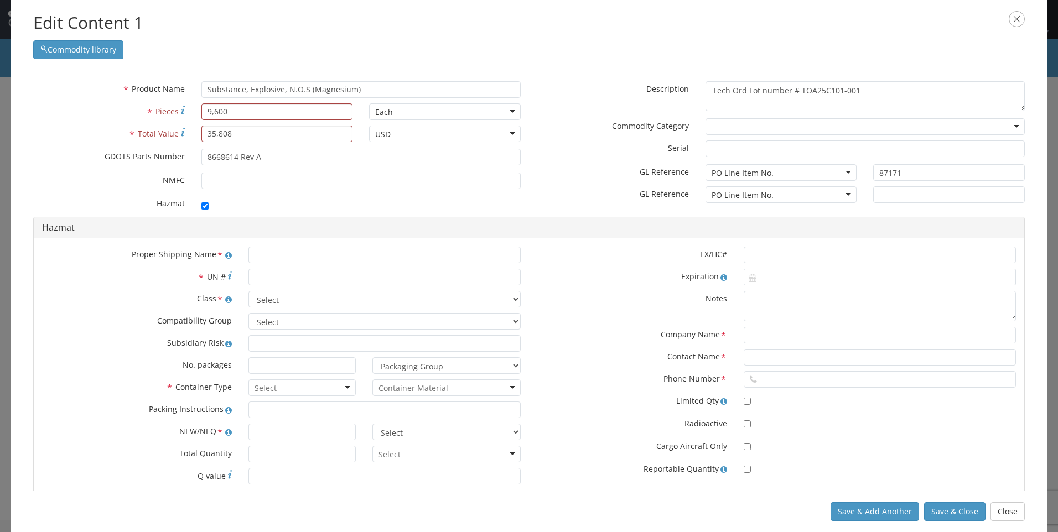
click at [542, 205] on div "* GL Reference PO Line Item No. PO Line Item No. Bin Delivery No. Expenditure G…" at bounding box center [697, 198] width 336 height 22
click at [543, 205] on div "* GL Reference PO Line Item No. PO Line Item No. Bin Delivery No. Expenditure G…" at bounding box center [697, 198] width 336 height 22
click at [482, 256] on input "text" at bounding box center [385, 255] width 272 height 17
click at [520, 220] on div "Hazmat" at bounding box center [529, 228] width 991 height 21
click at [49, 112] on label "* Pieces" at bounding box center [109, 111] width 168 height 15
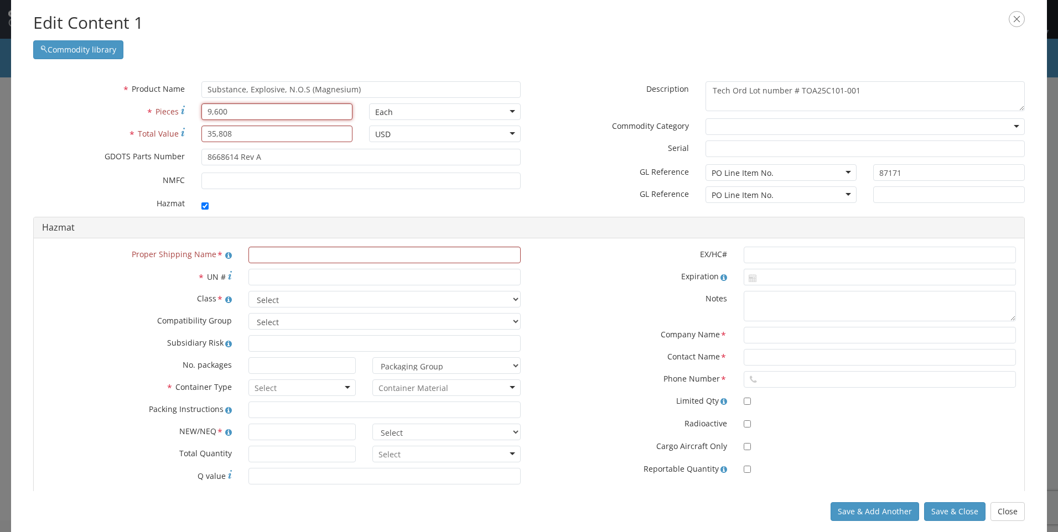
click at [201, 112] on input "9,600" at bounding box center [277, 112] width 152 height 17
click at [377, 258] on input "text" at bounding box center [385, 255] width 272 height 17
click at [370, 258] on input "text" at bounding box center [385, 255] width 272 height 17
click at [212, 115] on input "9,600" at bounding box center [277, 112] width 152 height 17
type input "9600"
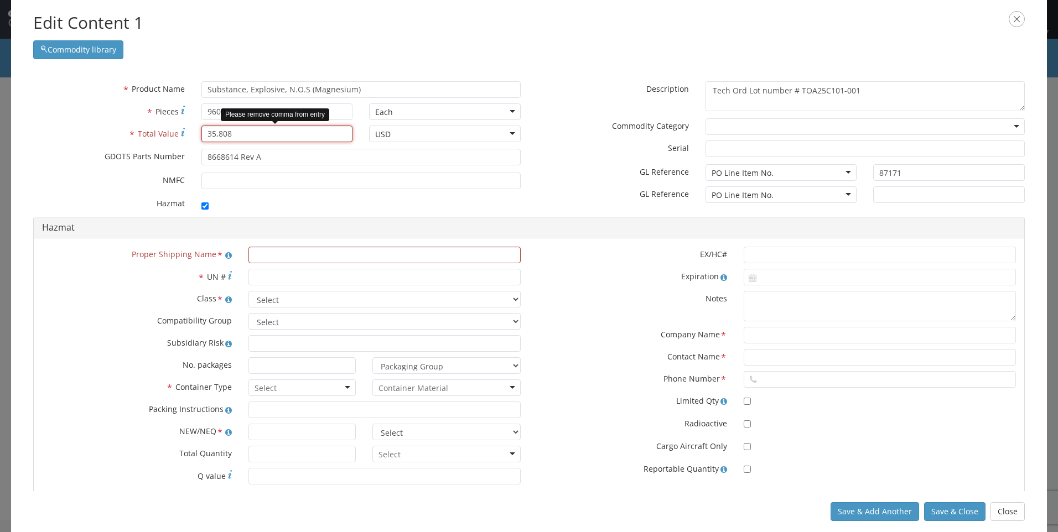
click at [218, 131] on input "35,808" at bounding box center [277, 134] width 152 height 17
type input "35808"
click at [317, 256] on input "text" at bounding box center [385, 255] width 272 height 17
click at [257, 254] on input "text" at bounding box center [385, 255] width 272 height 17
type input "S"
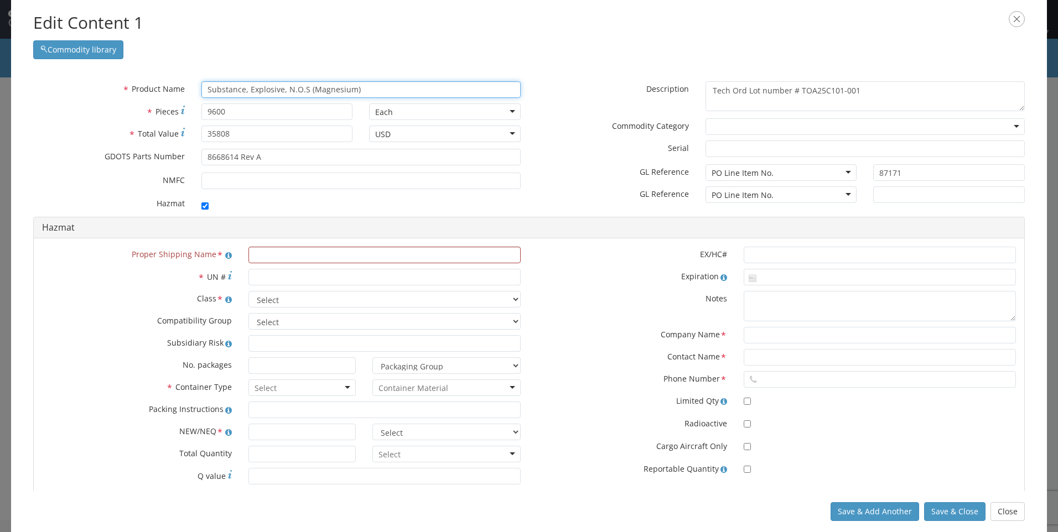
drag, startPoint x: 364, startPoint y: 87, endPoint x: 189, endPoint y: 93, distance: 174.5
click at [189, 93] on div "* Product Name Substance, Explosive, N.O.S (Magnesium) searching..." at bounding box center [277, 89] width 504 height 17
click at [313, 251] on input "text" at bounding box center [385, 255] width 272 height 17
paste input "Substance, Explosive, N.O.S (Magnesium)"
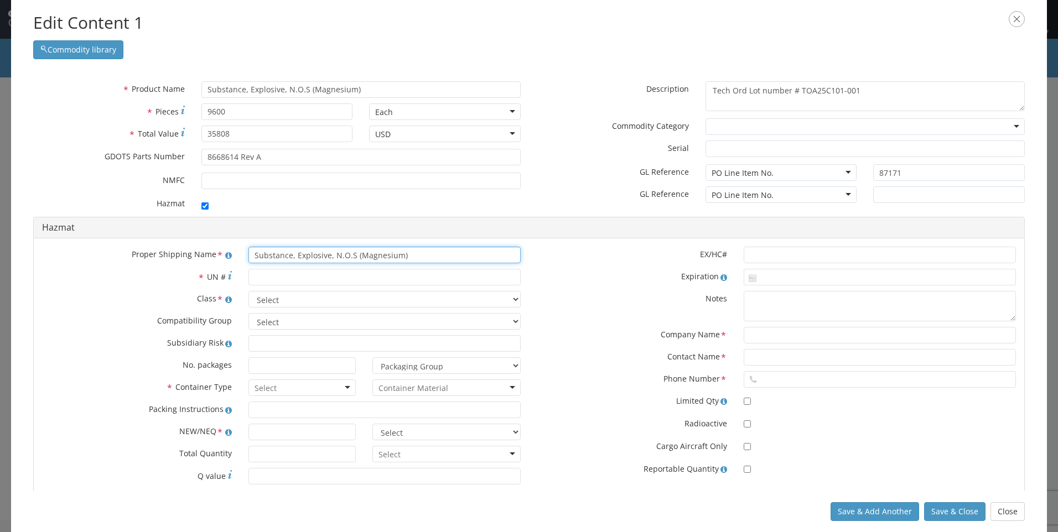
type input "Substance, Explosive, N.O.S (Magnesium)"
click at [313, 278] on input "* UN #" at bounding box center [385, 277] width 272 height 17
type input "0475"
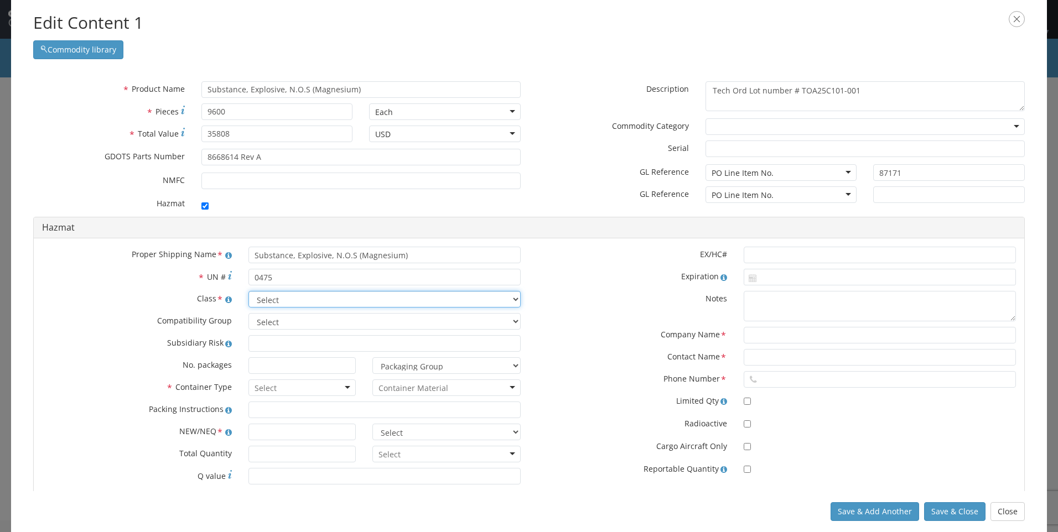
click at [315, 303] on select "Select 1.1 Explosive 1.2 Explosive 1.3 Explosive 1.4 Explosive 1.5 Explosive 1.…" at bounding box center [385, 299] width 272 height 17
select select "1.1 Explosive"
click at [249, 291] on select "Select 1.1 Explosive 1.2 Explosive 1.3 Explosive 1.4 Explosive 1.5 Explosive 1.…" at bounding box center [385, 299] width 272 height 17
click at [324, 323] on select "Select A B C D E F G H J K L N S" at bounding box center [385, 321] width 272 height 17
select select "D"
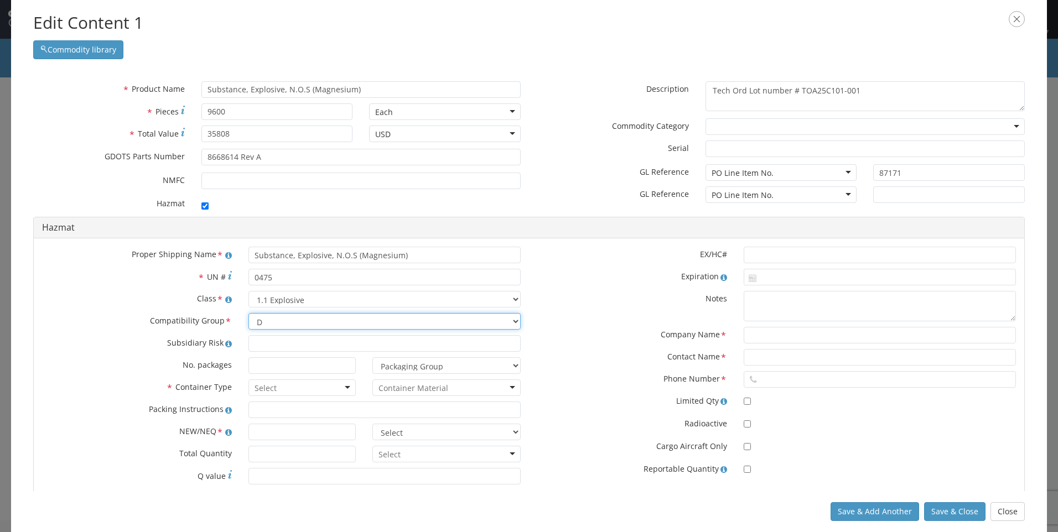
click at [249, 313] on select "Select A B C D E F G H J K L N S" at bounding box center [385, 321] width 272 height 17
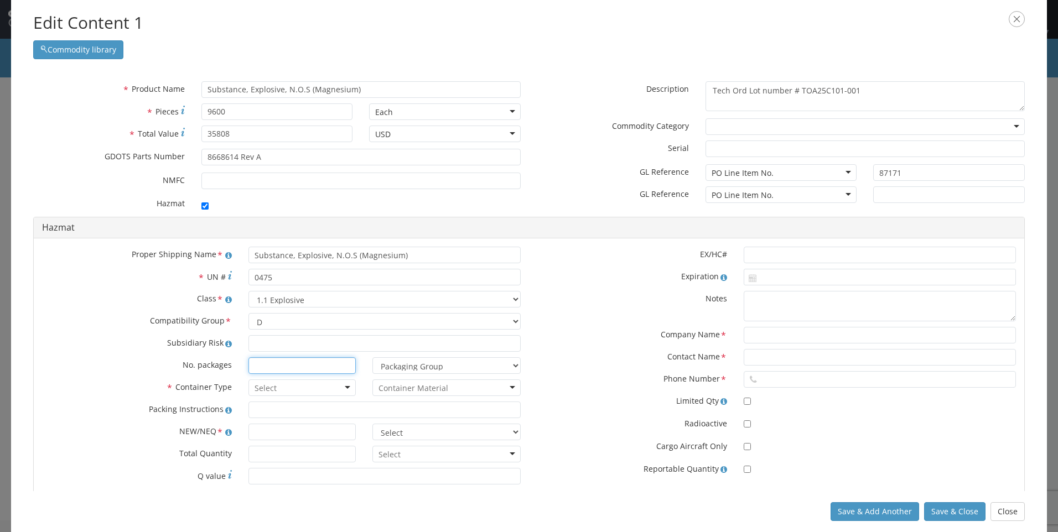
click at [319, 370] on input at bounding box center [302, 366] width 107 height 17
click at [319, 391] on div at bounding box center [302, 388] width 107 height 17
click at [408, 386] on input "select-one" at bounding box center [414, 388] width 70 height 11
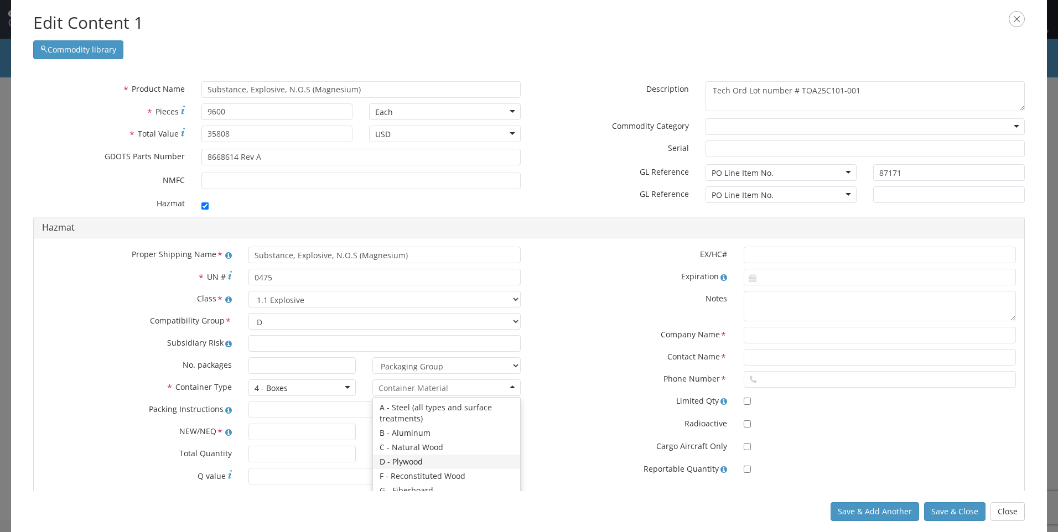
scroll to position [55, 0]
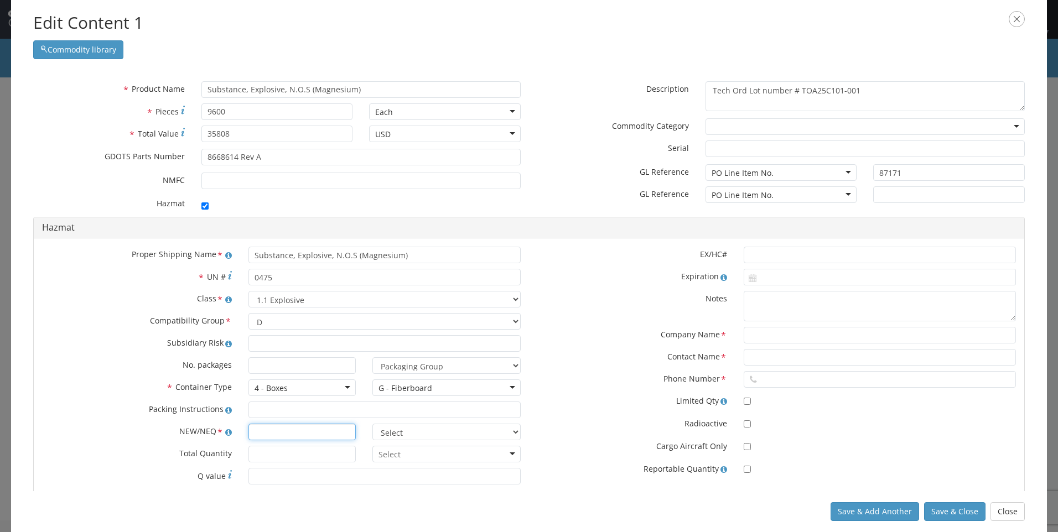
click at [341, 427] on input "text" at bounding box center [302, 432] width 107 height 17
click at [283, 437] on input "text" at bounding box center [302, 432] width 107 height 17
type input "19.046"
click at [439, 436] on select "Select lbs kgs" at bounding box center [446, 432] width 148 height 17
select select "LBS"
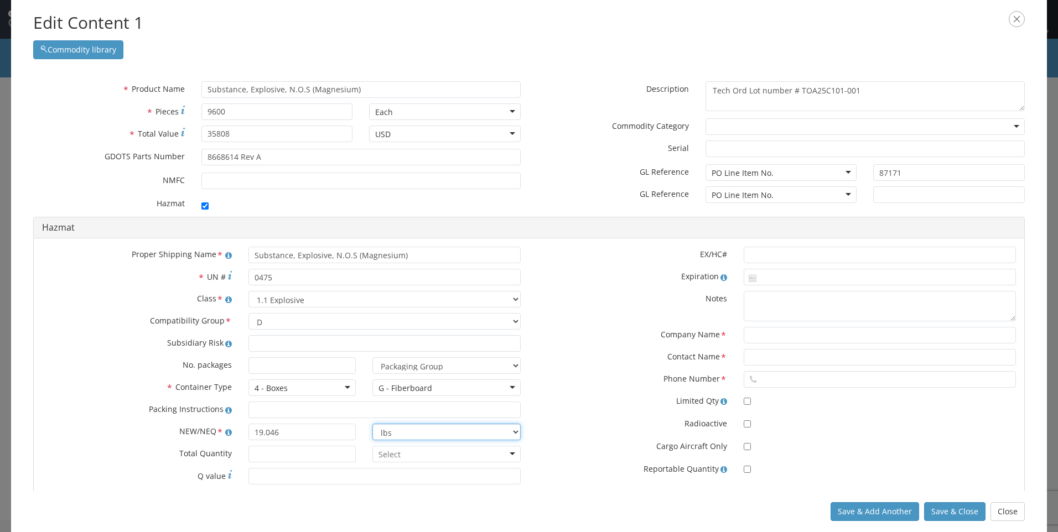
click at [372, 424] on select "Select lbs kgs" at bounding box center [446, 432] width 148 height 17
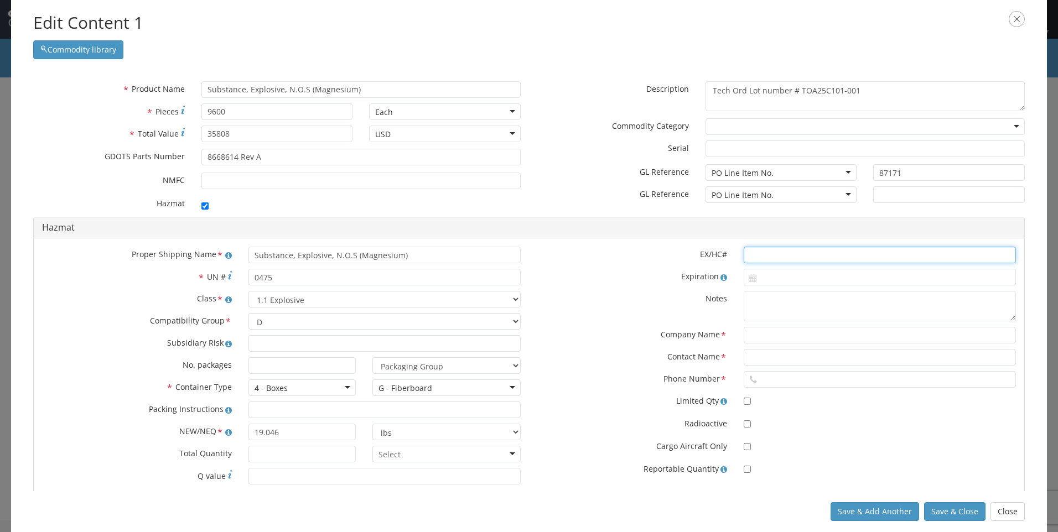
click at [830, 253] on input "text" at bounding box center [880, 255] width 272 height 17
click at [769, 263] on input "text" at bounding box center [880, 255] width 272 height 17
click at [900, 260] on input "text" at bounding box center [880, 255] width 272 height 17
type input "0"
type input "1579J"
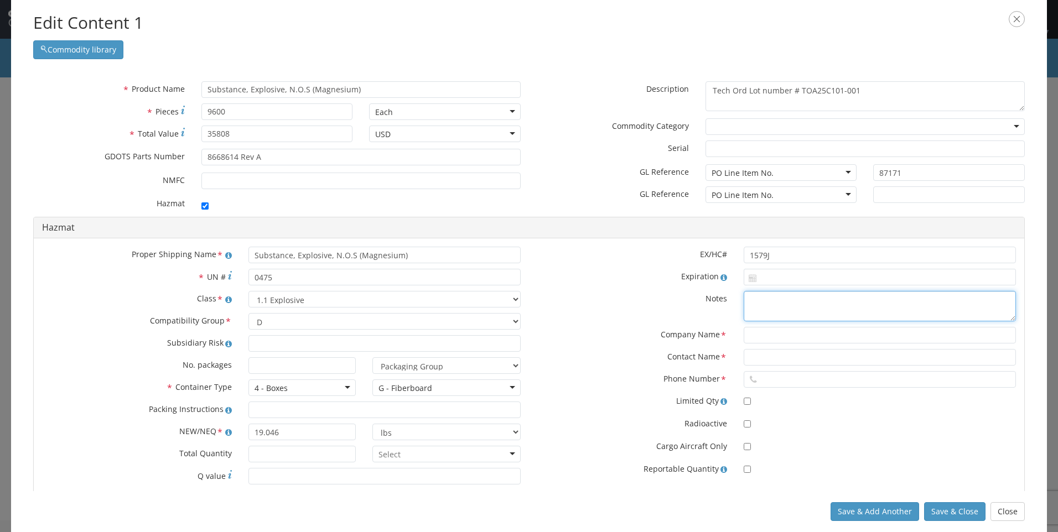
click at [894, 296] on textarea at bounding box center [880, 306] width 272 height 30
click at [804, 335] on input "text" at bounding box center [880, 335] width 272 height 17
type input "Chemtrec"
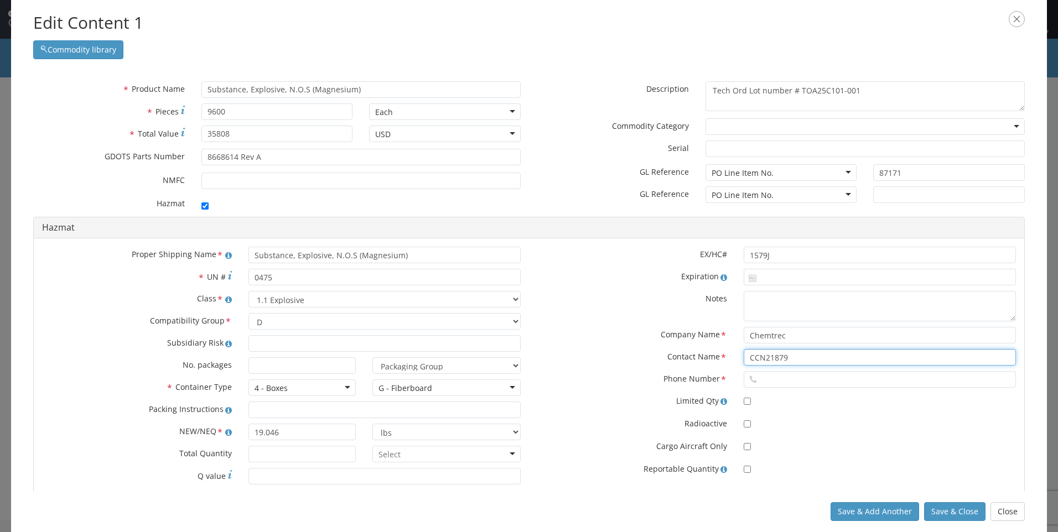
type input "CCN21879"
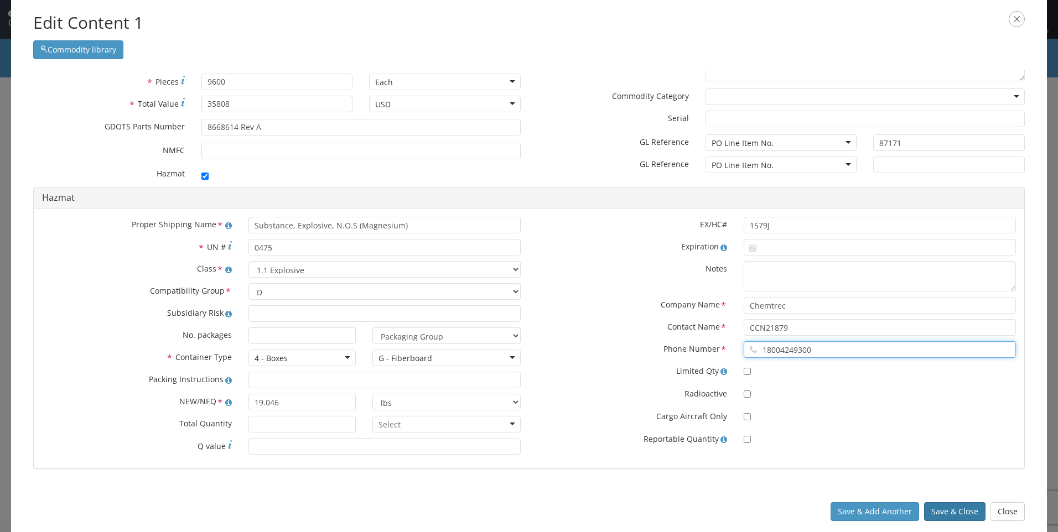
type input "18004249300"
click at [959, 511] on button "Save & Close" at bounding box center [954, 512] width 61 height 19
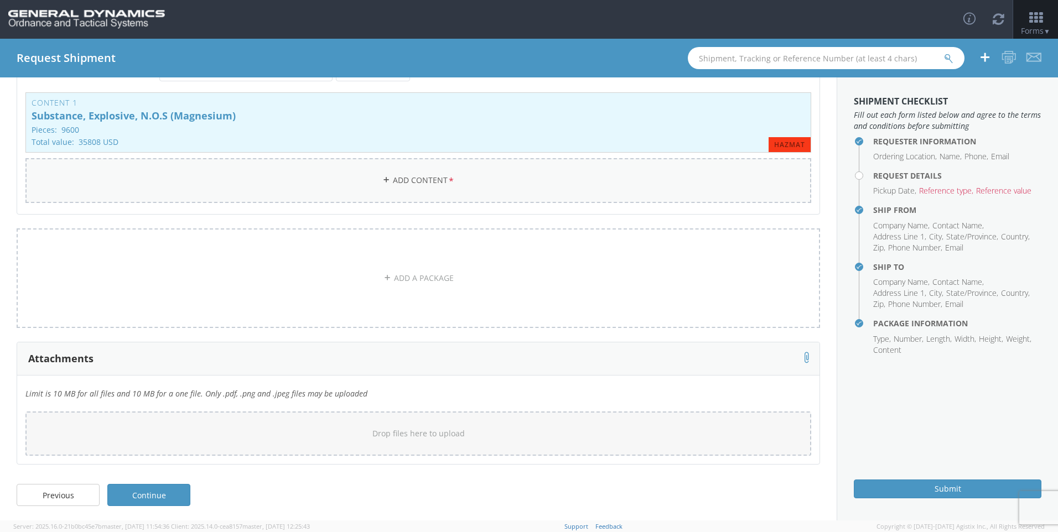
scroll to position [221, 0]
click at [177, 488] on link "Continue" at bounding box center [148, 493] width 83 height 22
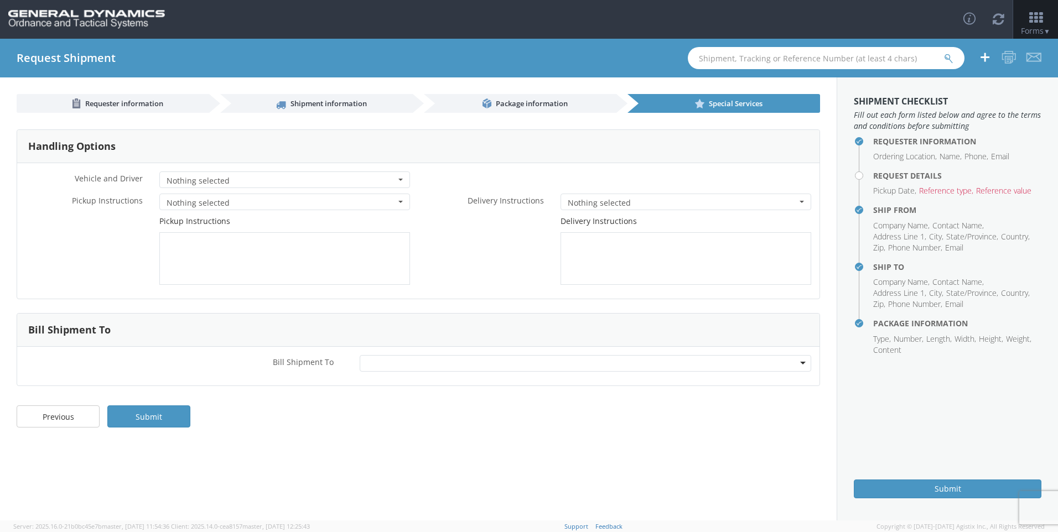
scroll to position [0, 0]
click at [386, 188] on button "Nothing selected" at bounding box center [284, 180] width 251 height 17
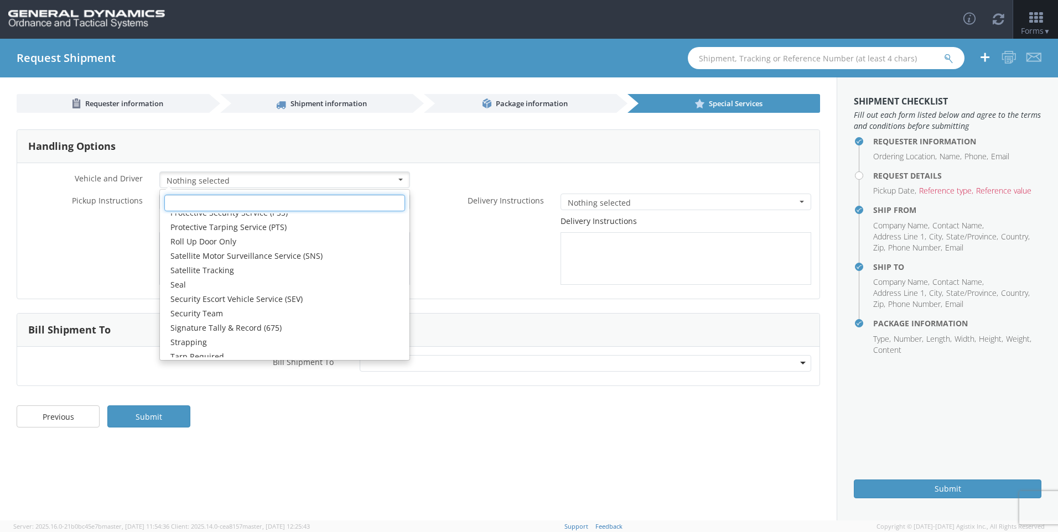
scroll to position [187, 0]
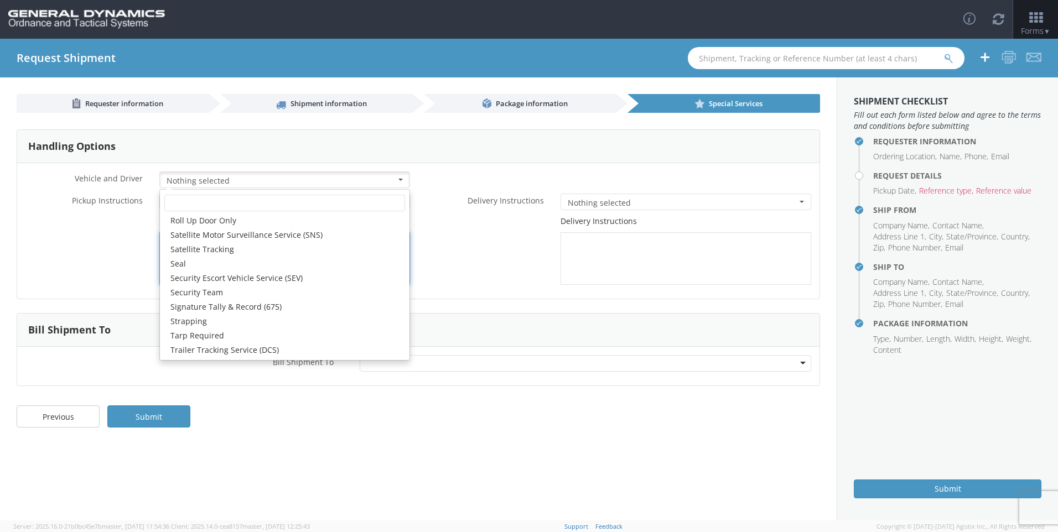
click at [59, 252] on div "Pickup Instructions" at bounding box center [217, 250] width 401 height 69
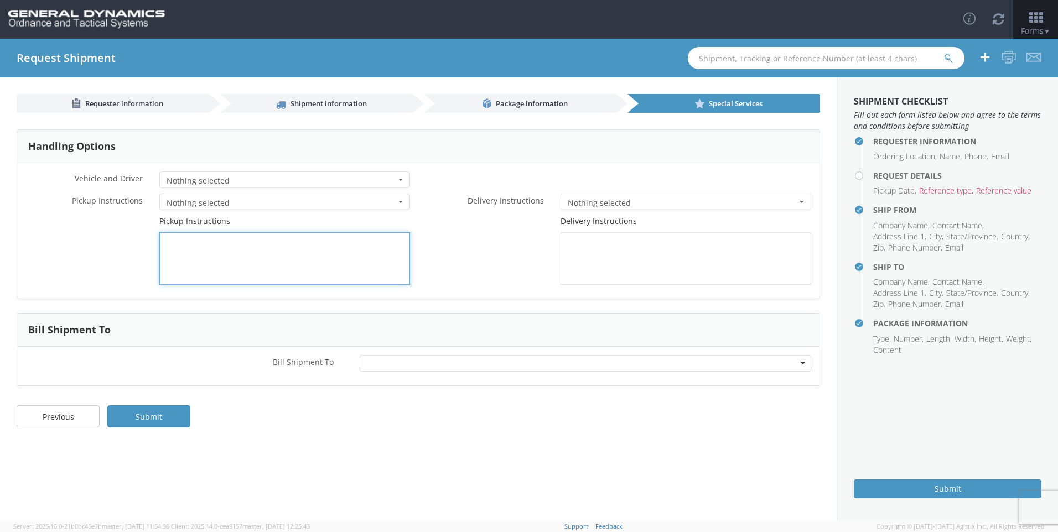
click at [361, 260] on textarea at bounding box center [284, 258] width 251 height 53
paste textarea "**Please note Tech Ord’s receiving and shipping hours are [DATE] – [DATE] 8:00 …"
type textarea "**Please note Tech Ord’s receiving and shipping hours are [DATE] – [DATE] 8:00 …"
click at [625, 204] on span "Nothing selected" at bounding box center [682, 203] width 229 height 11
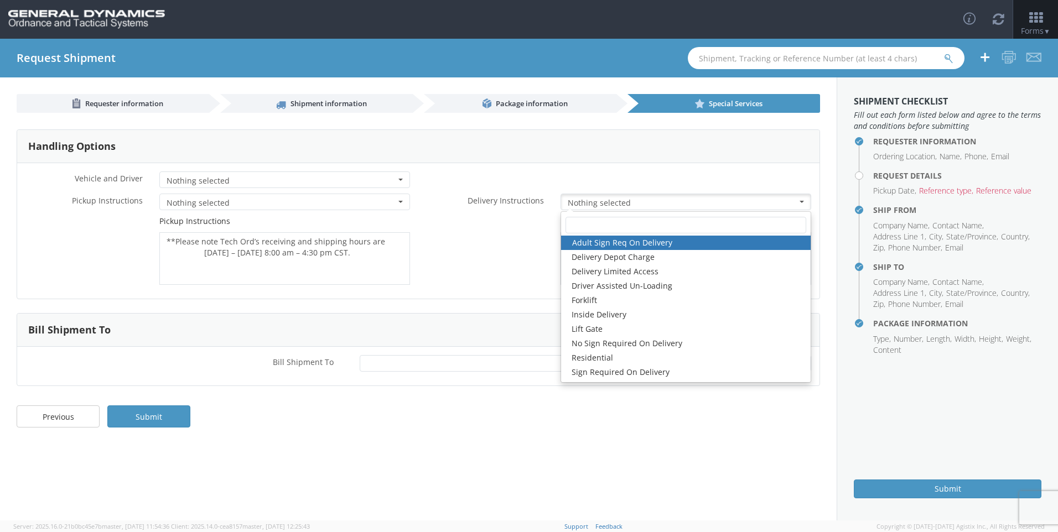
click at [524, 247] on div "Delivery Instructions" at bounding box center [618, 250] width 401 height 69
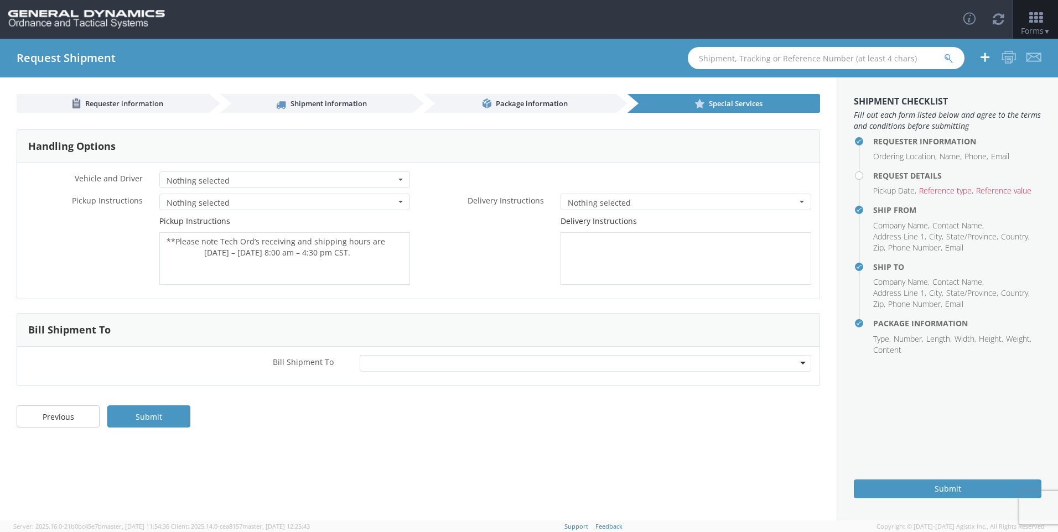
click at [518, 359] on div at bounding box center [586, 363] width 452 height 17
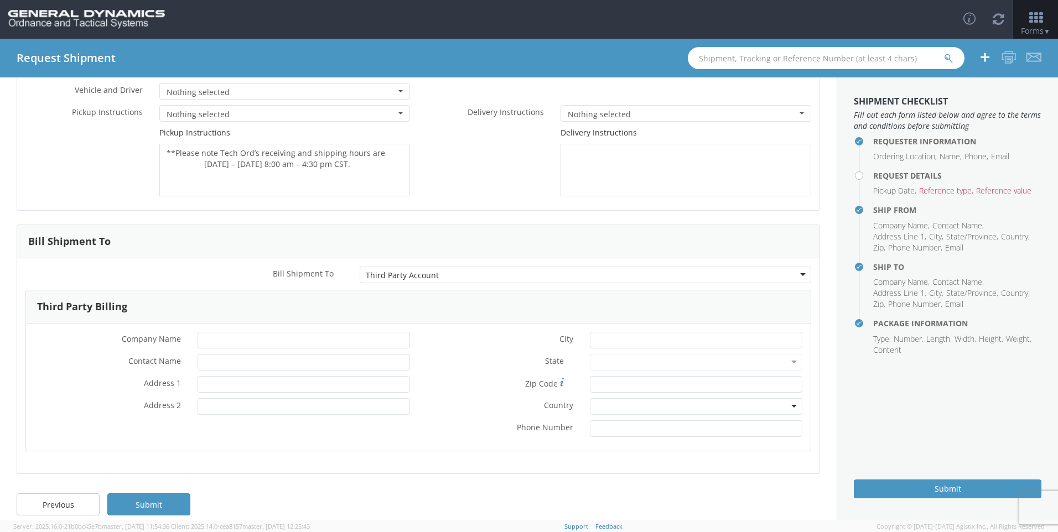
scroll to position [100, 0]
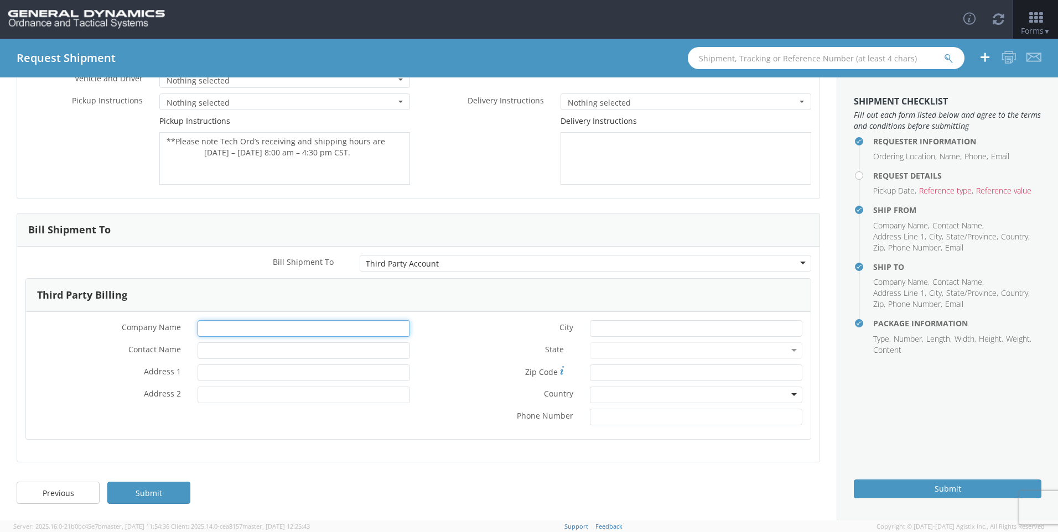
click at [317, 334] on input "* Company Name" at bounding box center [304, 328] width 213 height 17
type input "C"
type input "GD-OTS- [PERSON_NAME]"
type input "Data2Logistics"
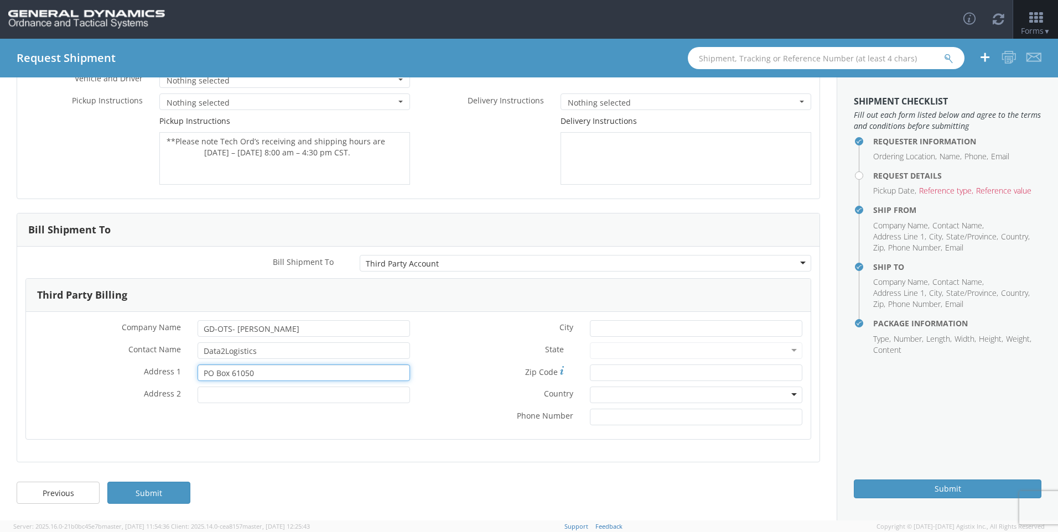
type input "PO Box 61050"
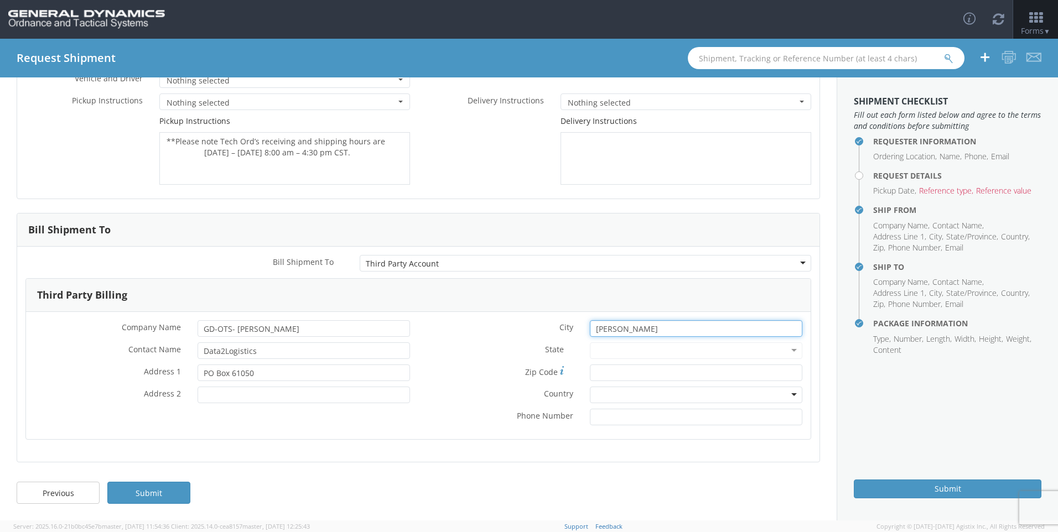
type input "[PERSON_NAME]"
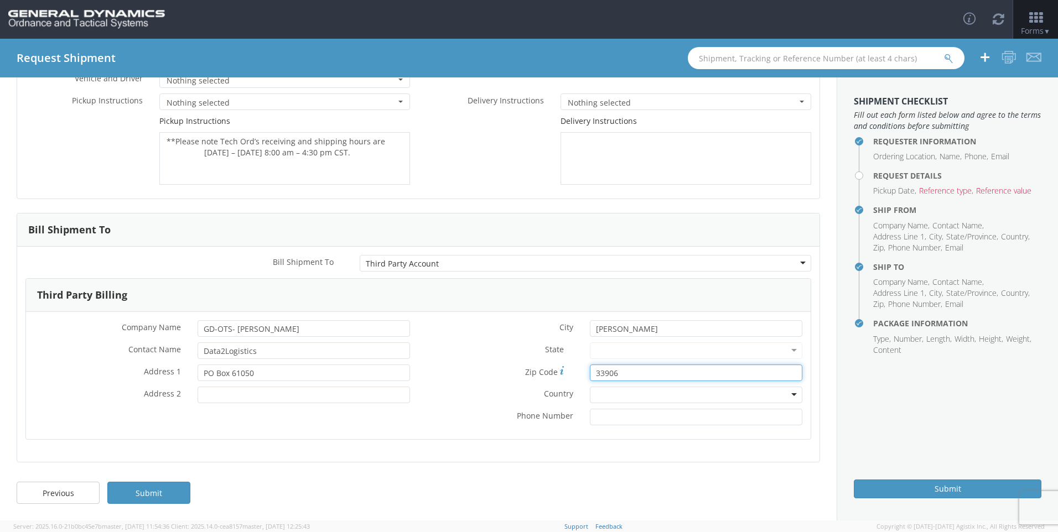
type input "33906"
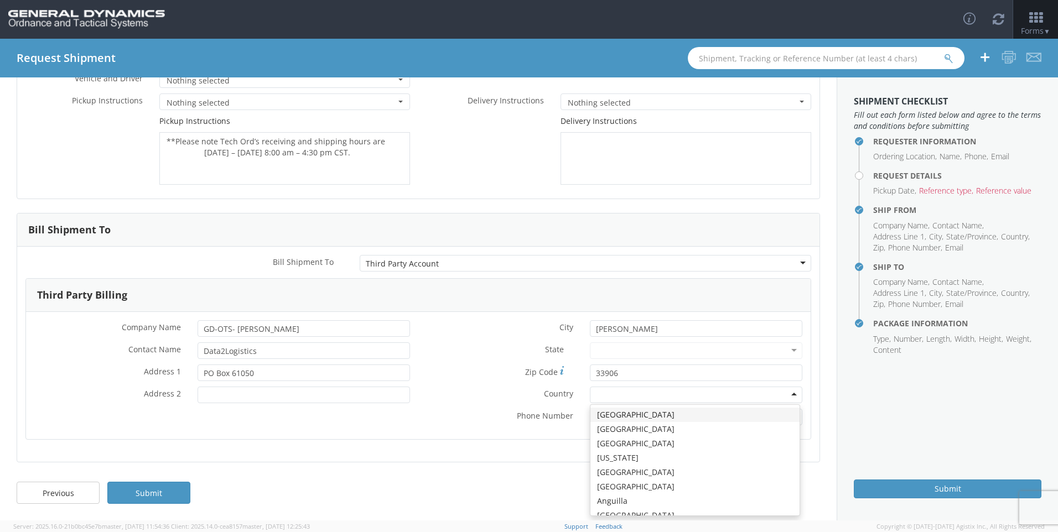
type input "u"
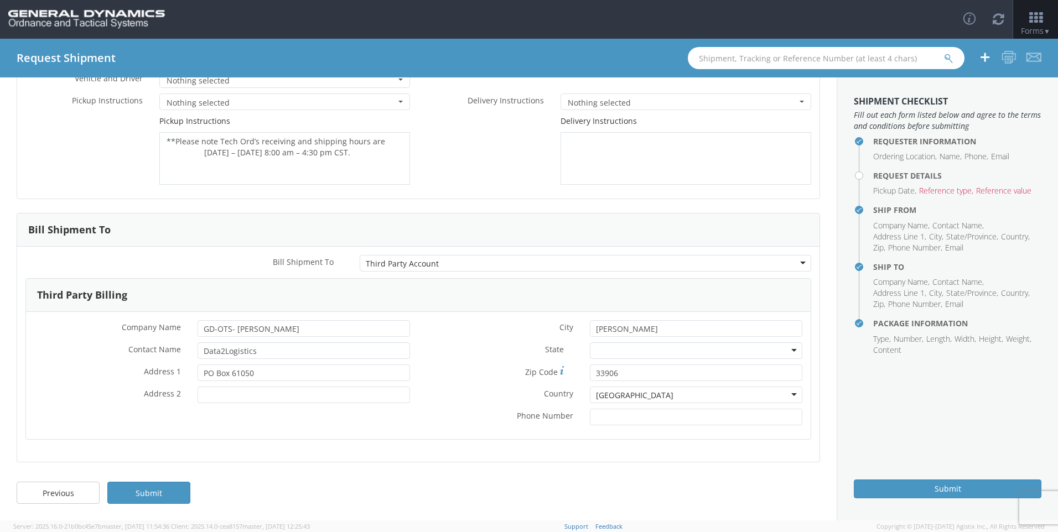
click at [642, 354] on div at bounding box center [696, 351] width 213 height 17
type input "f"
click at [645, 415] on input "* Phone Number" at bounding box center [696, 417] width 213 height 17
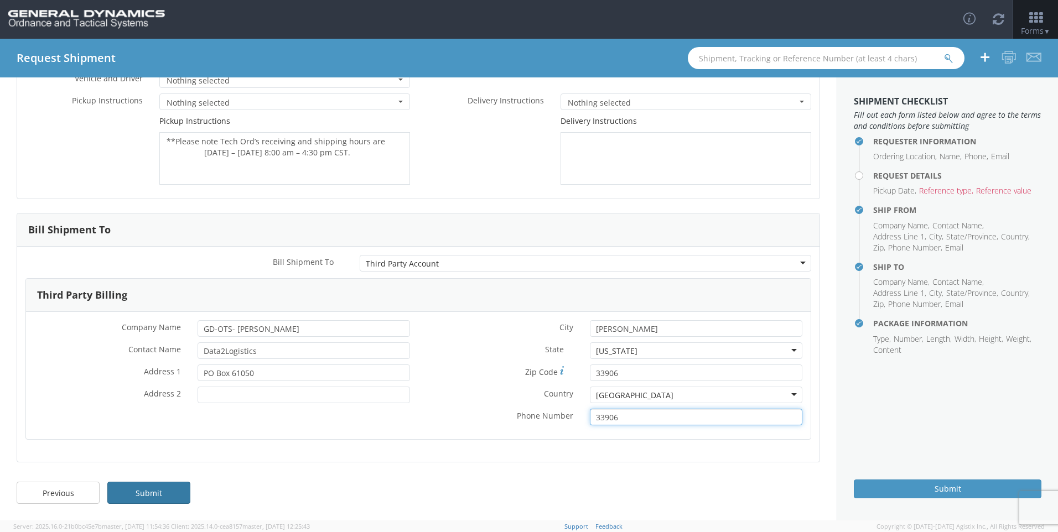
type input "33906"
click at [158, 499] on link "Submit" at bounding box center [148, 493] width 83 height 22
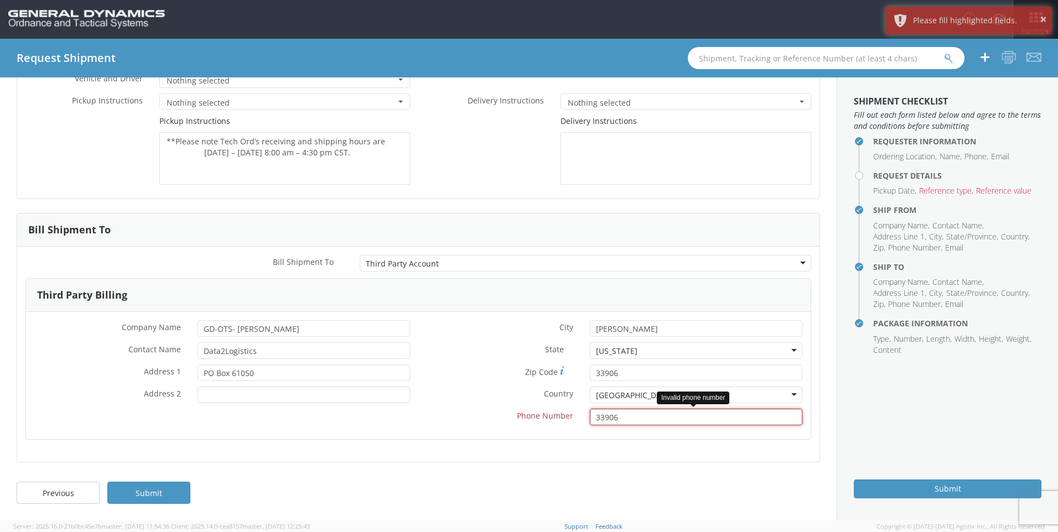
click at [613, 425] on input "33906" at bounding box center [696, 417] width 213 height 17
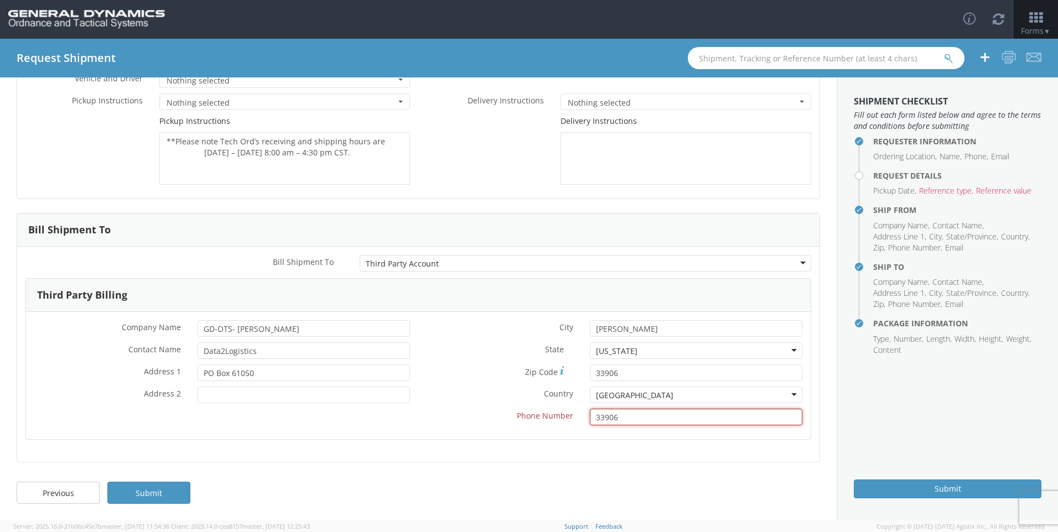
drag, startPoint x: 613, startPoint y: 425, endPoint x: 565, endPoint y: 423, distance: 48.7
click at [565, 423] on div "* Phone Number 33906 Invalid phone number" at bounding box center [614, 417] width 392 height 17
click at [155, 491] on link "Submit" at bounding box center [148, 493] width 83 height 22
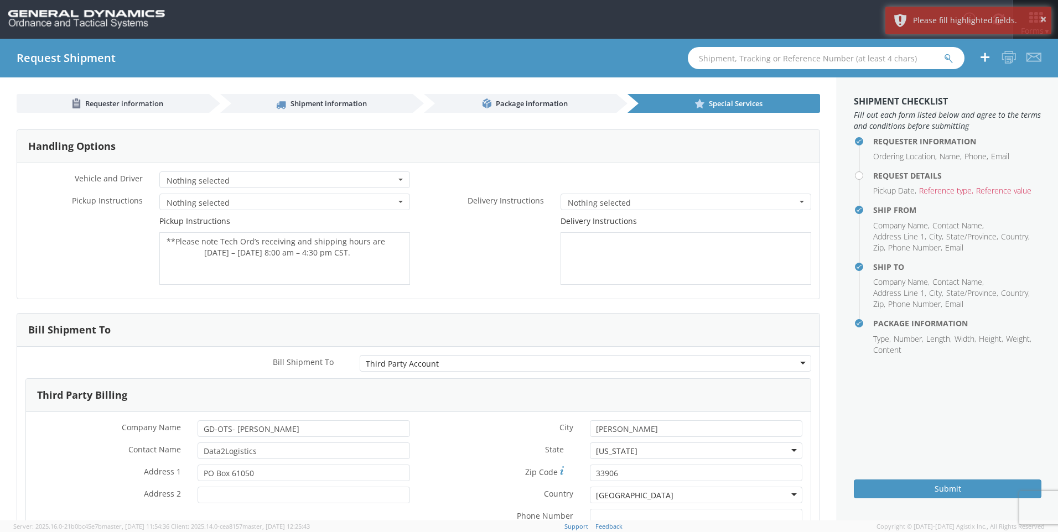
scroll to position [55, 0]
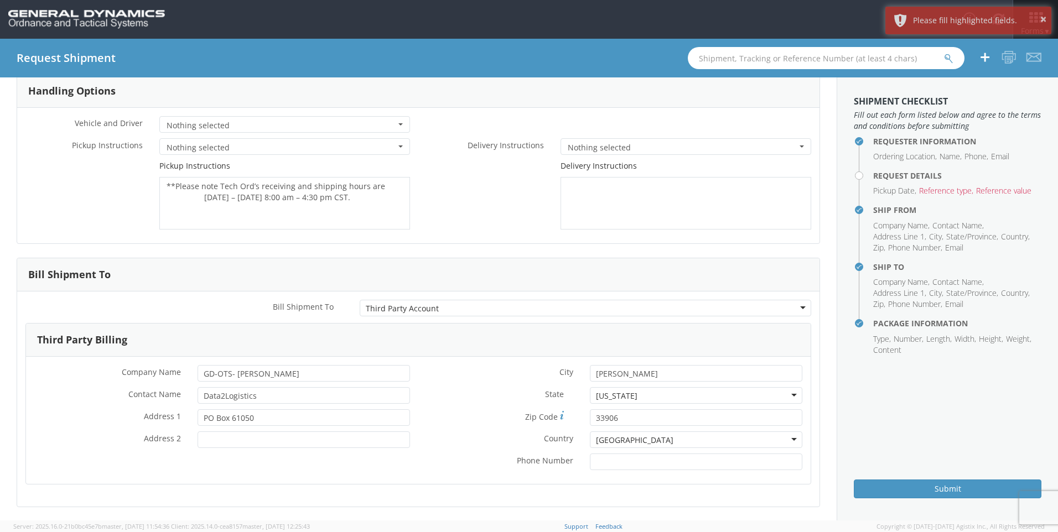
click at [925, 180] on h4 "Request Details" at bounding box center [957, 176] width 168 height 8
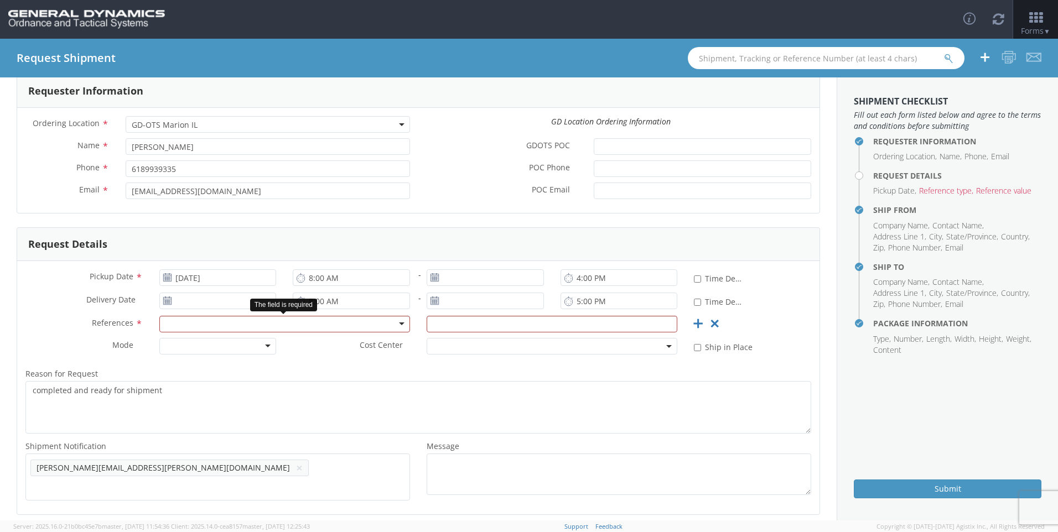
click at [245, 326] on div at bounding box center [284, 324] width 251 height 17
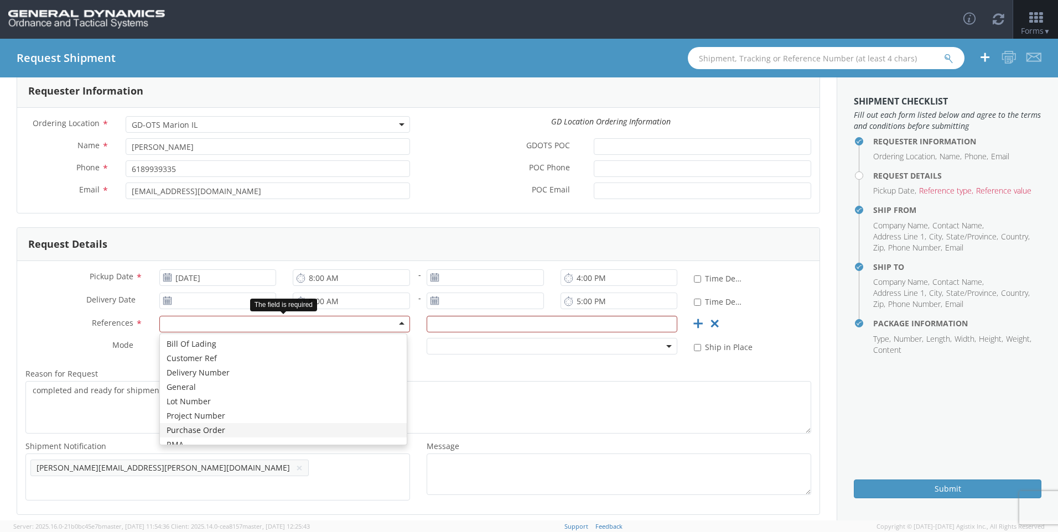
scroll to position [0, 0]
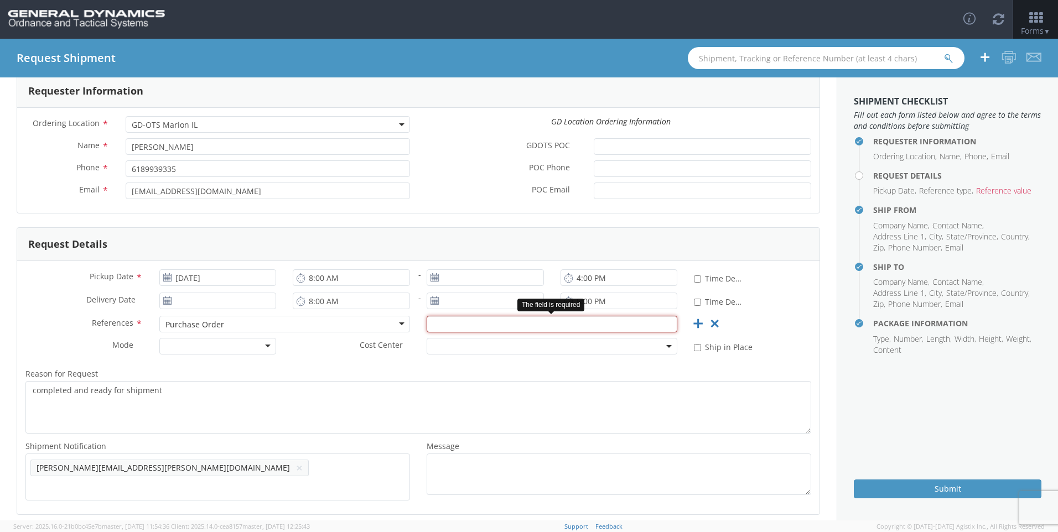
click at [502, 321] on input "text" at bounding box center [552, 324] width 251 height 17
click at [456, 326] on input "text" at bounding box center [552, 324] width 251 height 17
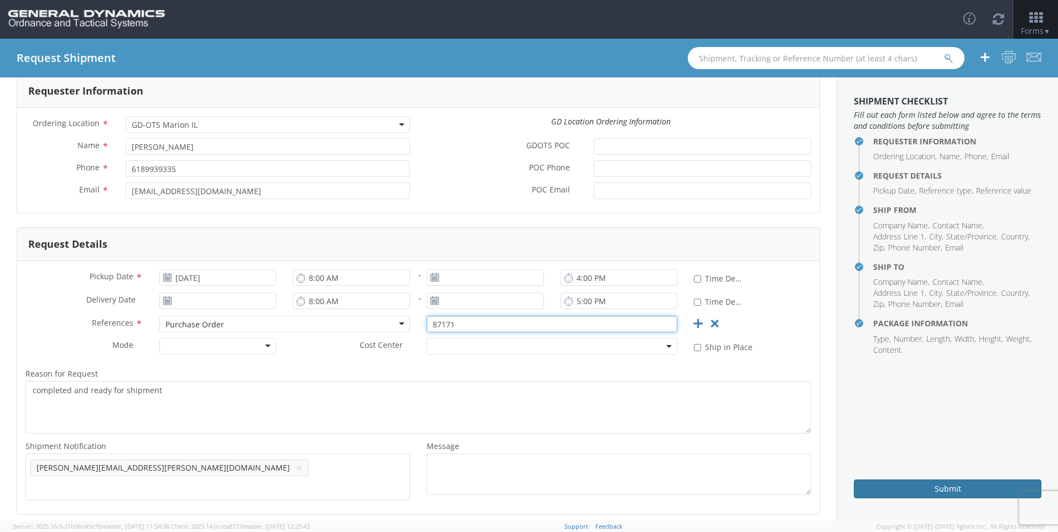
type input "87171"
click at [964, 490] on button "Submit" at bounding box center [948, 489] width 188 height 19
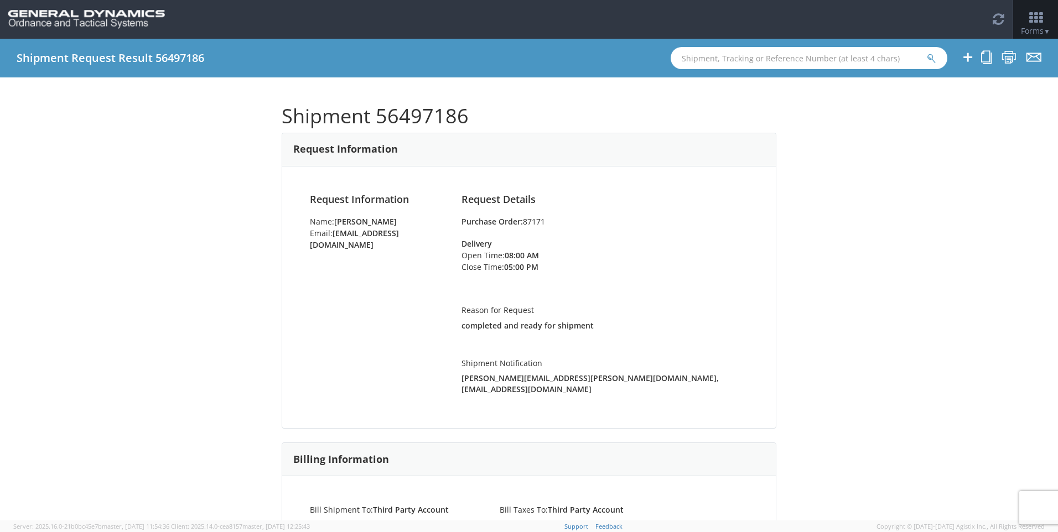
click at [1025, 258] on div "Shipment 56497186 Request Information Request Information Name: [PERSON_NAME] E…" at bounding box center [529, 298] width 1058 height 443
